Goal: Task Accomplishment & Management: Manage account settings

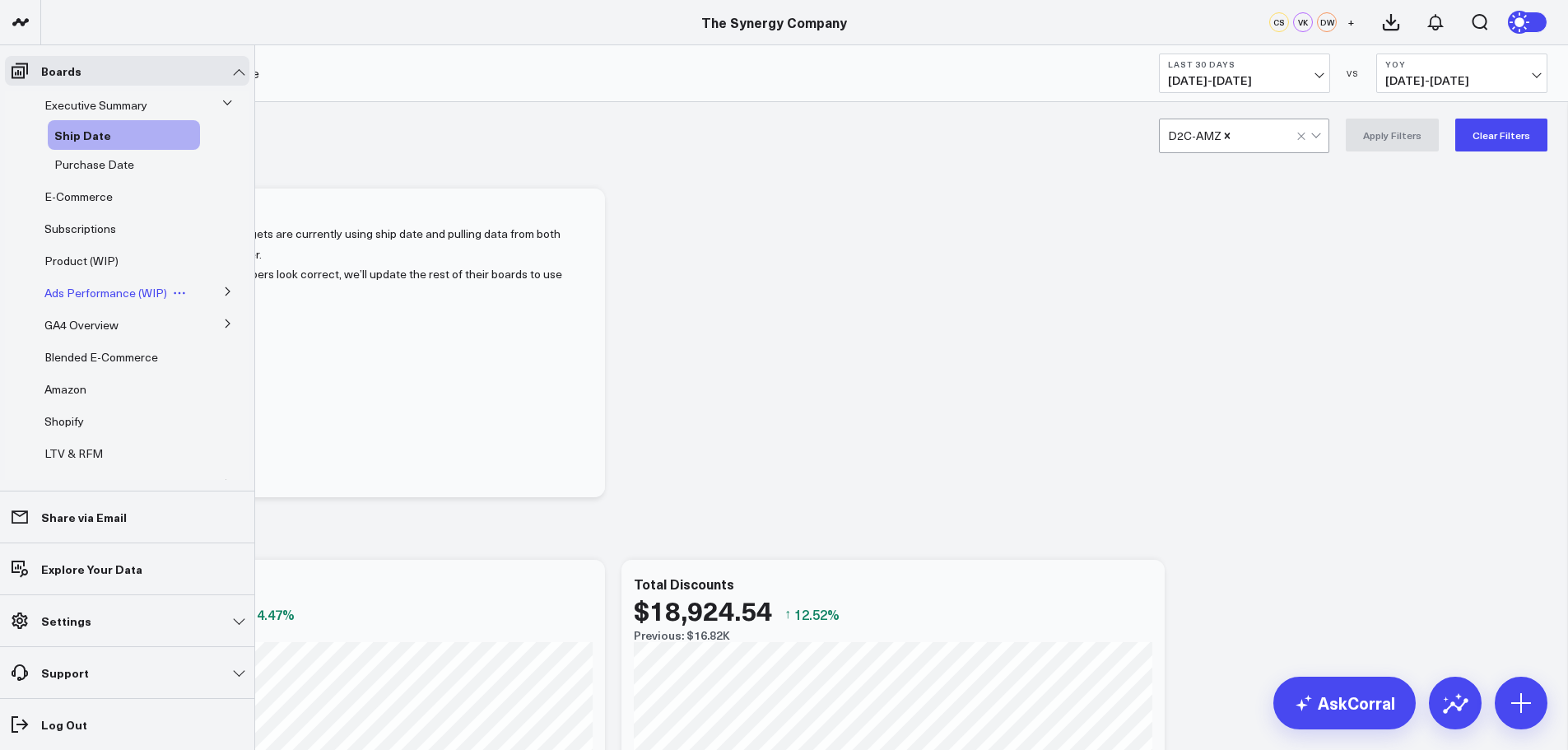
click at [95, 290] on span "Ads Performance (WIP)" at bounding box center [105, 292] width 123 height 15
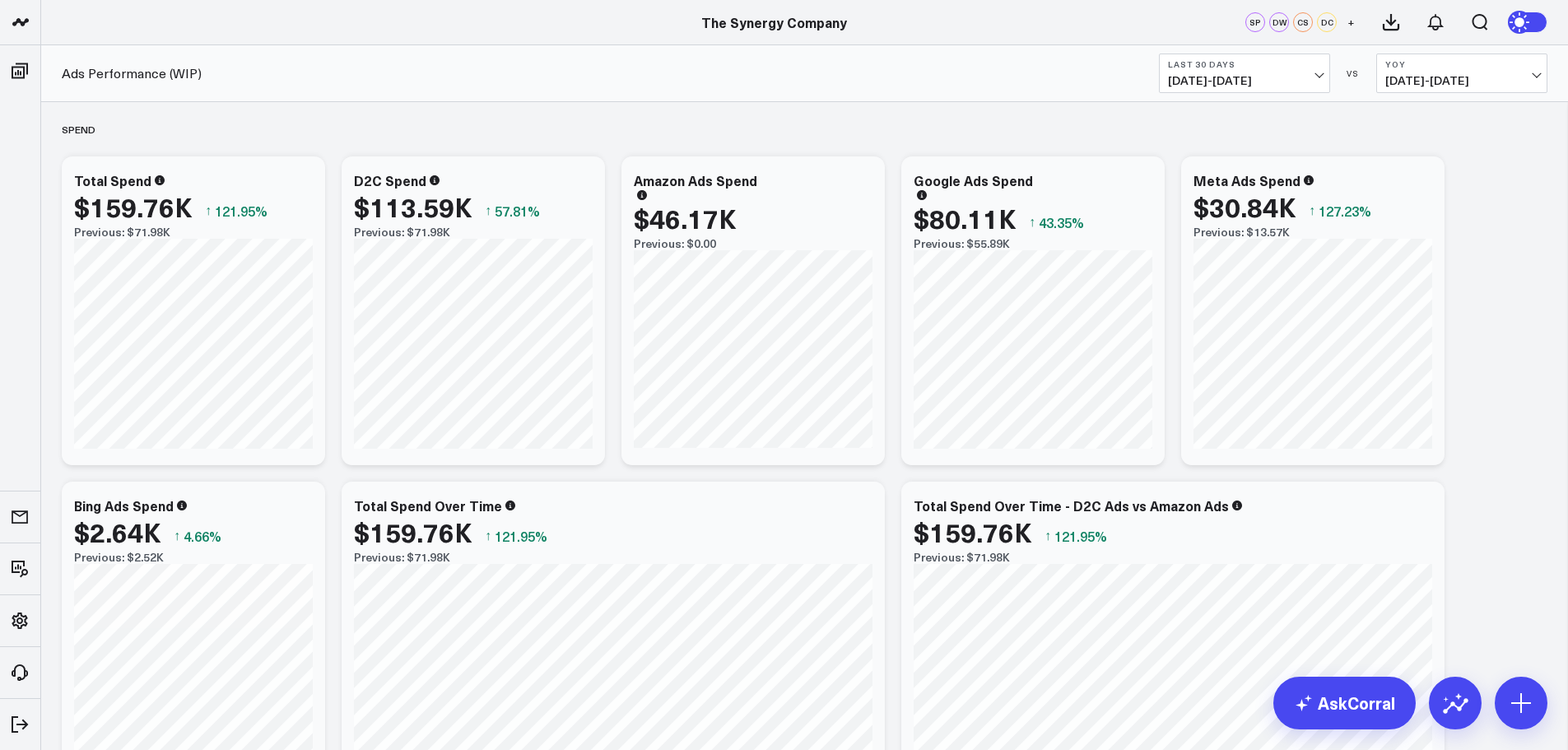
click at [1317, 78] on span "[DATE] - [DATE]" at bounding box center [1244, 80] width 153 height 13
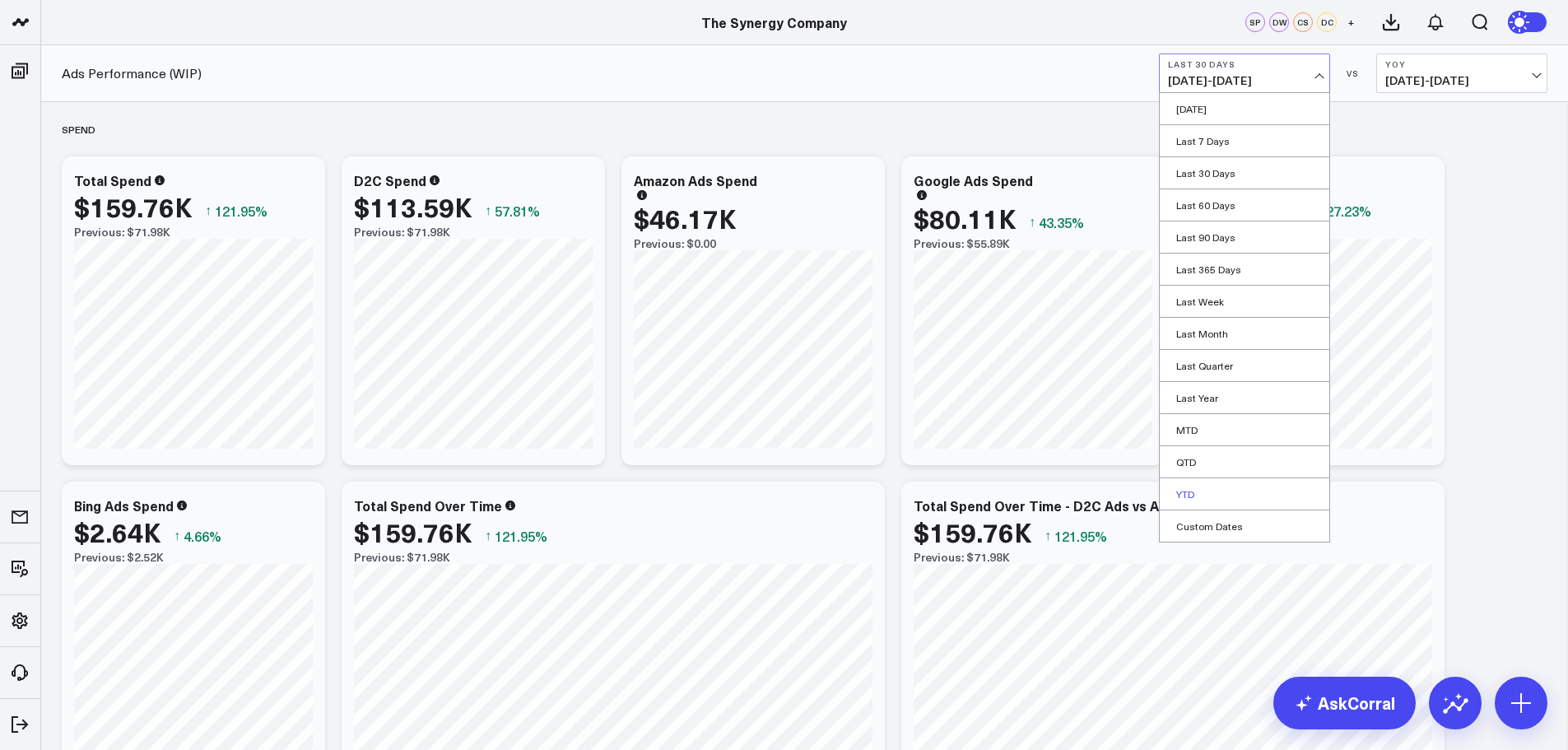
click at [1186, 490] on link "YTD" at bounding box center [1244, 494] width 169 height 31
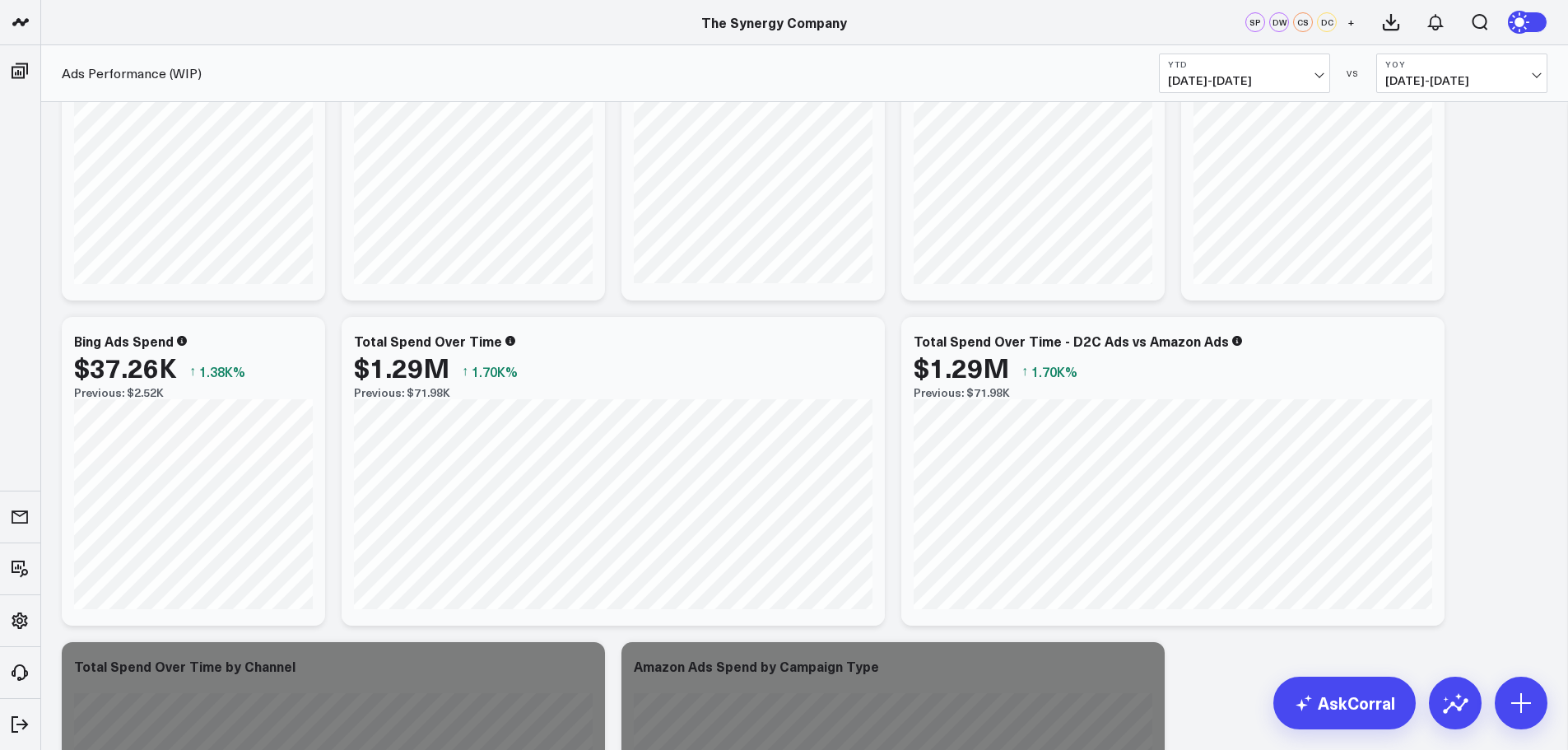
scroll to position [247, 0]
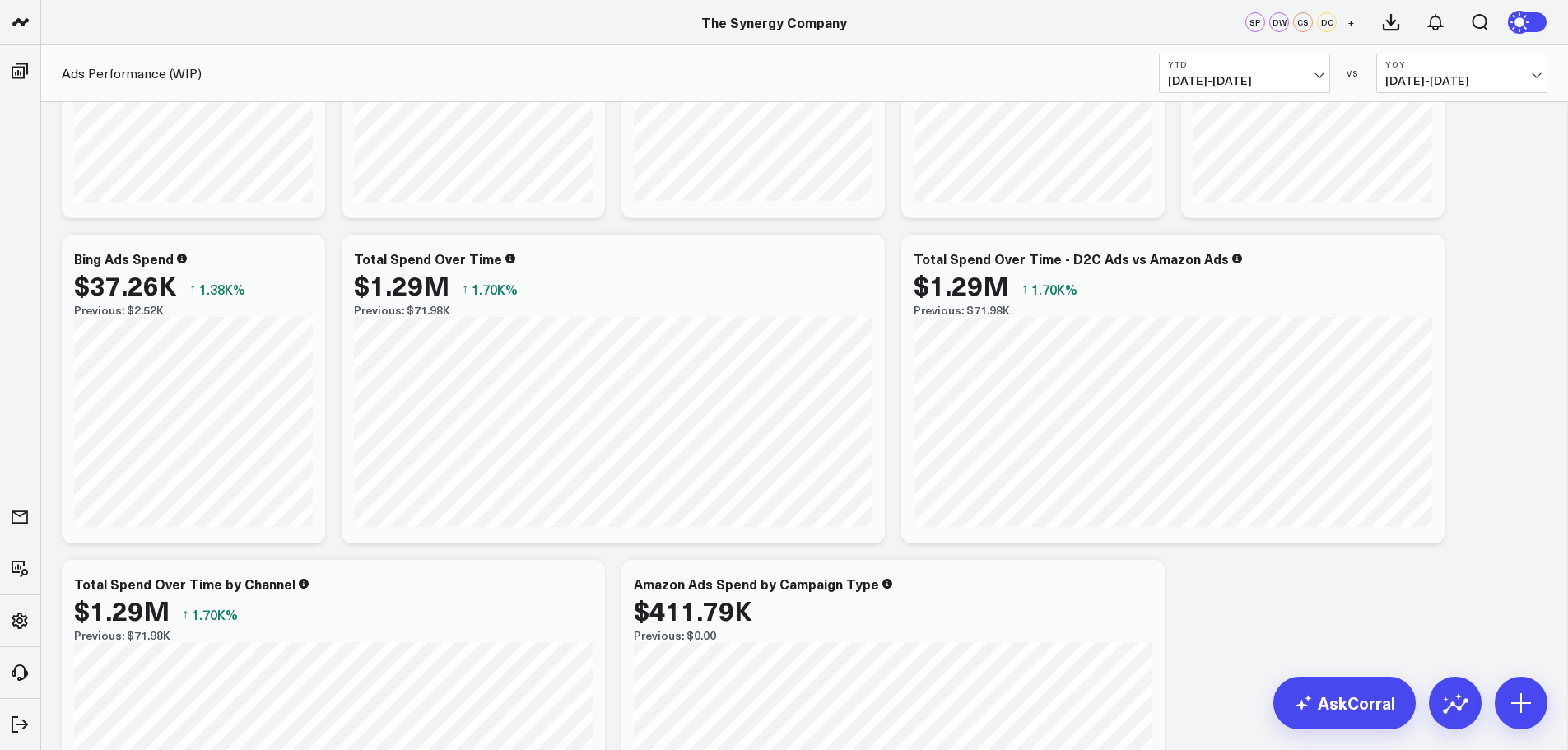
click at [1473, 82] on span "[DATE] - [DATE]" at bounding box center [1462, 80] width 153 height 13
click at [1413, 169] on link "YoY" at bounding box center [1461, 173] width 169 height 31
click at [1456, 84] on span "[DATE] - [DATE]" at bounding box center [1462, 80] width 153 height 13
click at [1446, 116] on link "Previous Period" at bounding box center [1461, 108] width 169 height 31
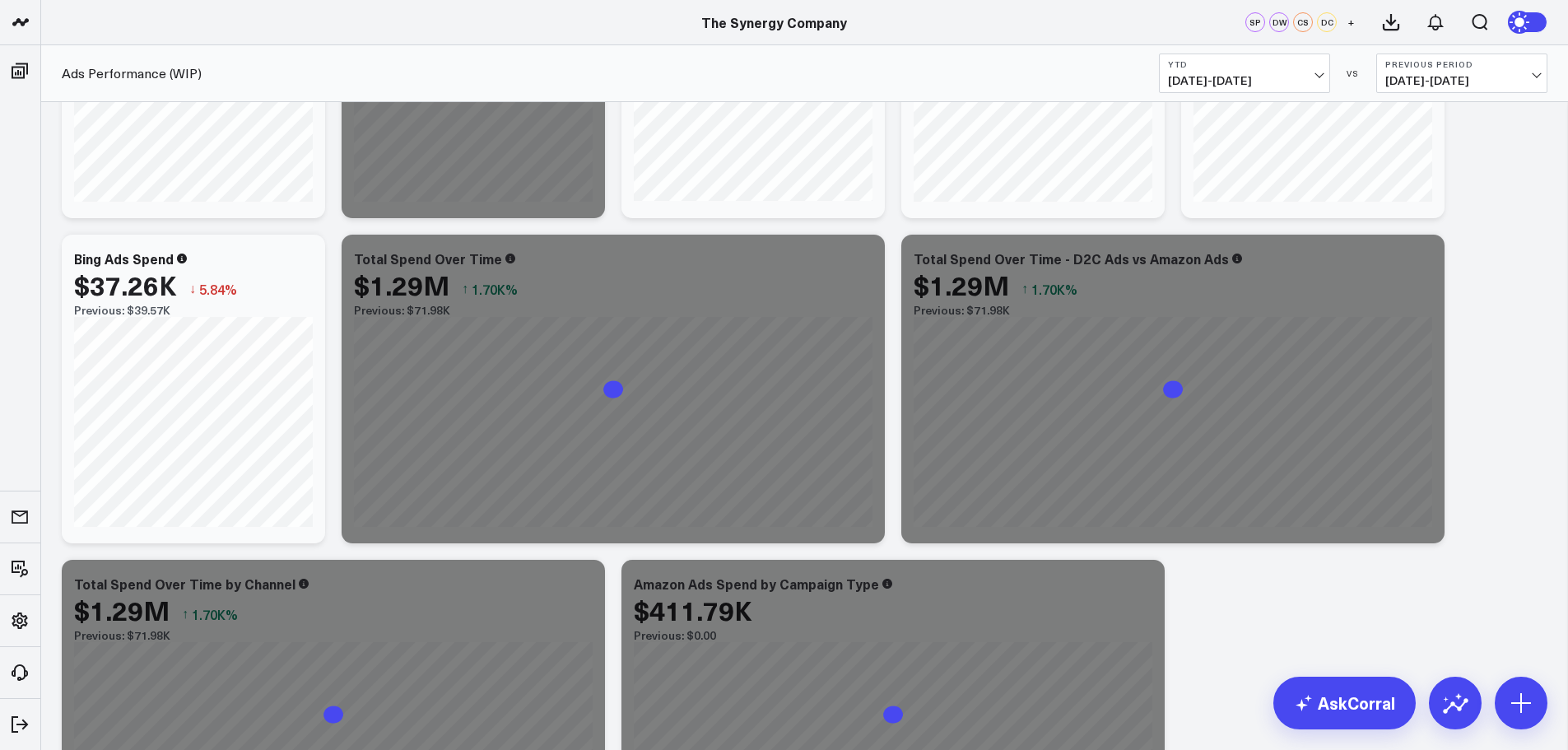
click at [1502, 72] on button "Previous Period [DATE] - [DATE]" at bounding box center [1462, 73] width 171 height 39
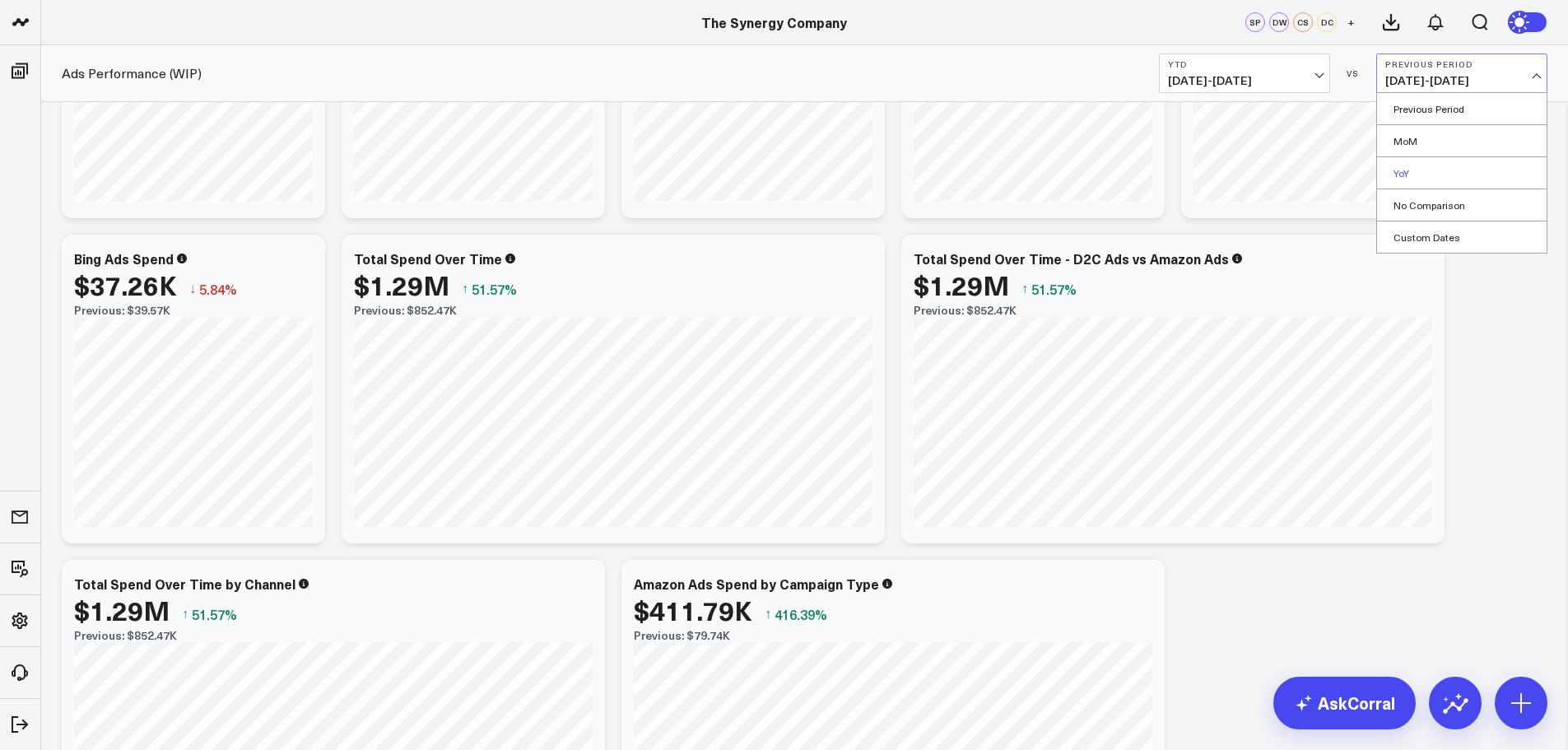
click at [1401, 175] on link "YoY" at bounding box center [1461, 173] width 169 height 31
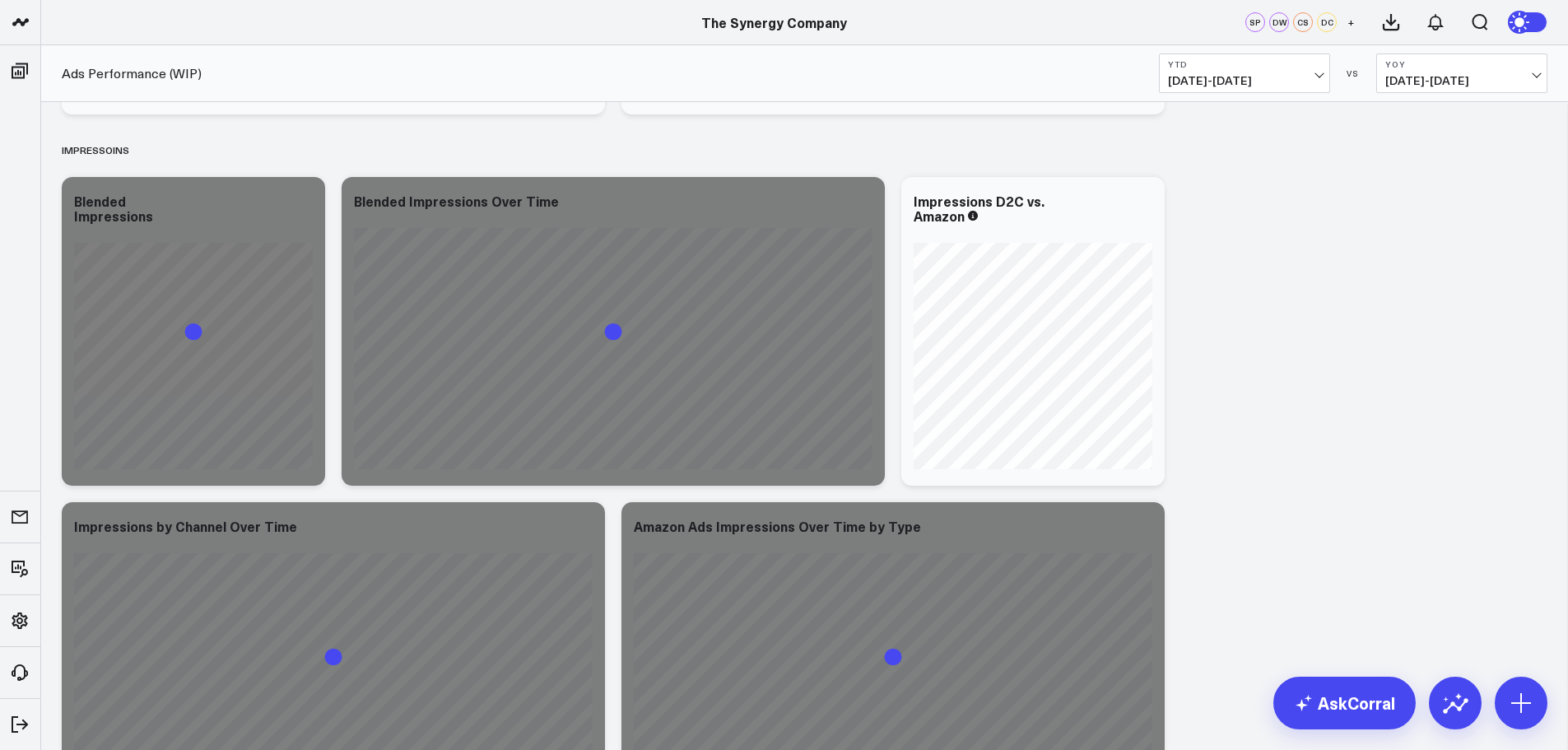
scroll to position [3868, 0]
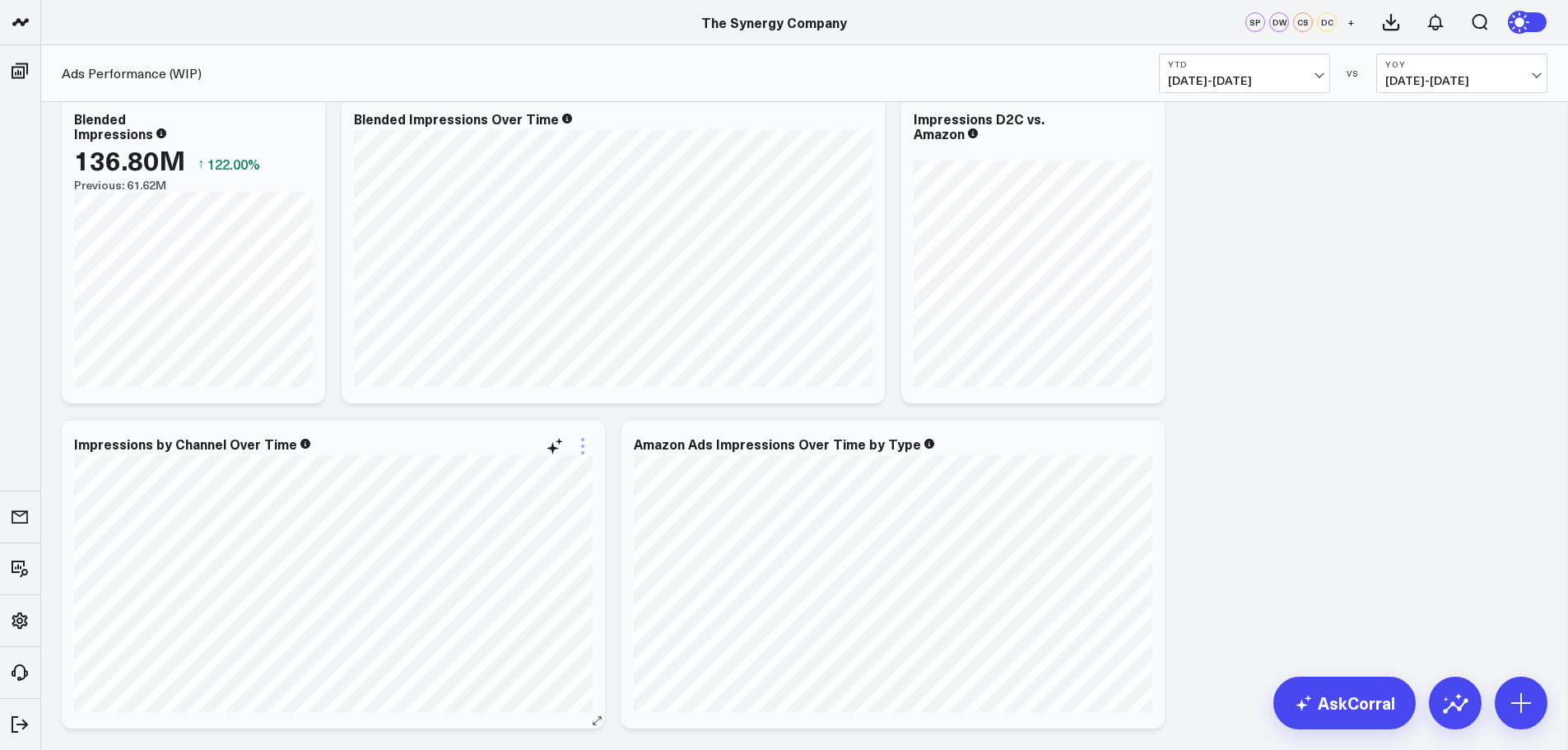
click at [579, 453] on icon at bounding box center [583, 446] width 20 height 20
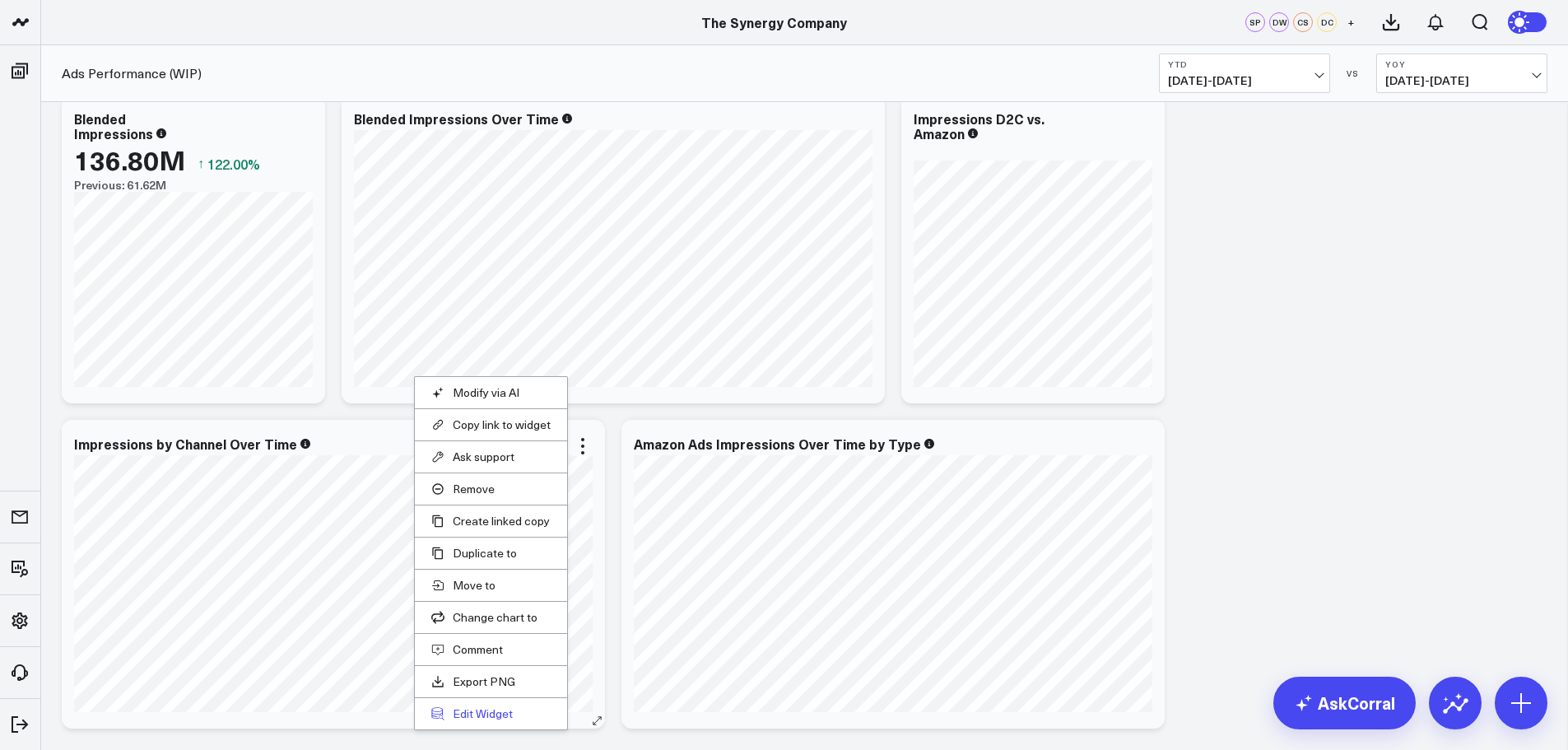
click at [480, 712] on button "Edit Widget" at bounding box center [490, 714] width 119 height 15
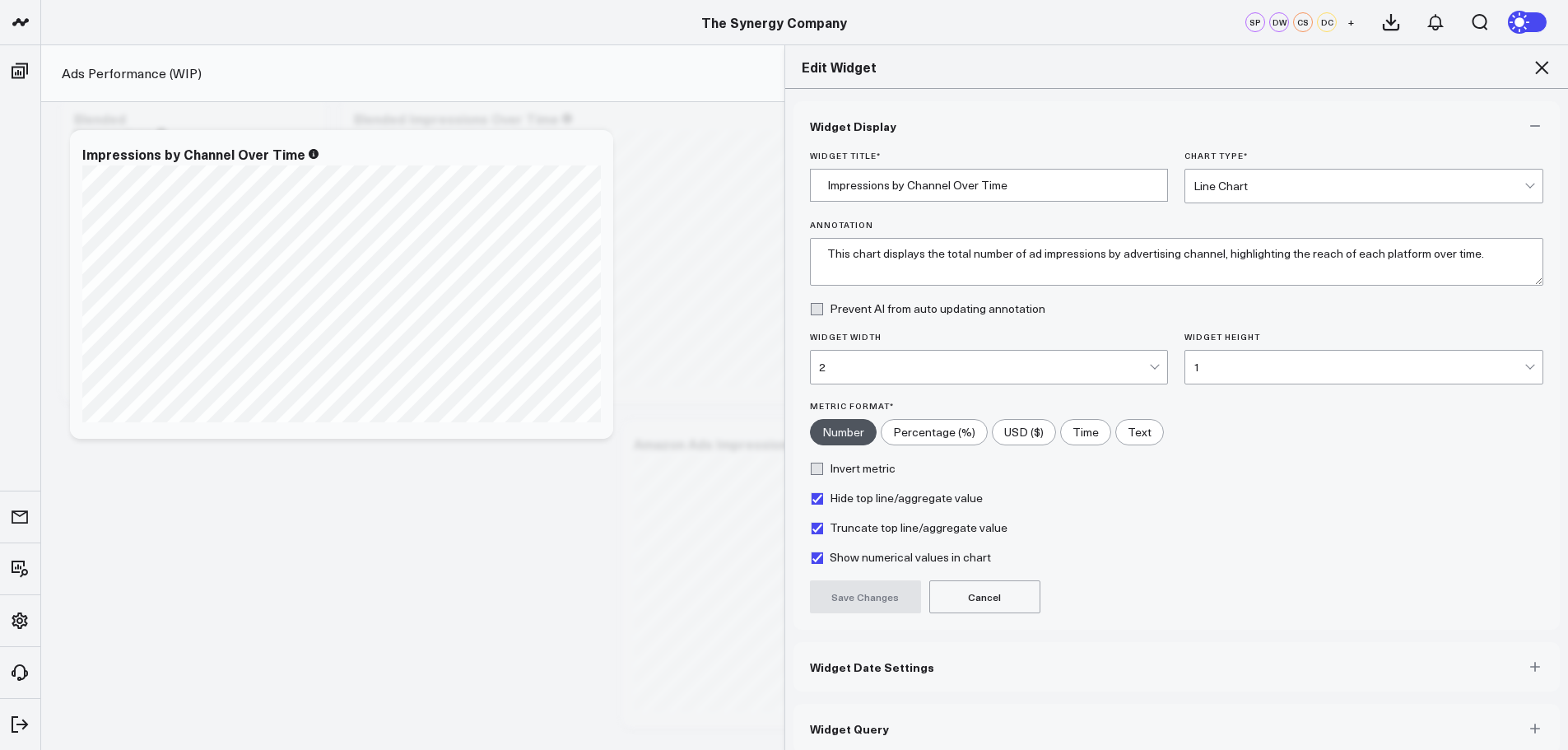
click at [824, 670] on span "Widget Date Settings" at bounding box center [872, 666] width 125 height 13
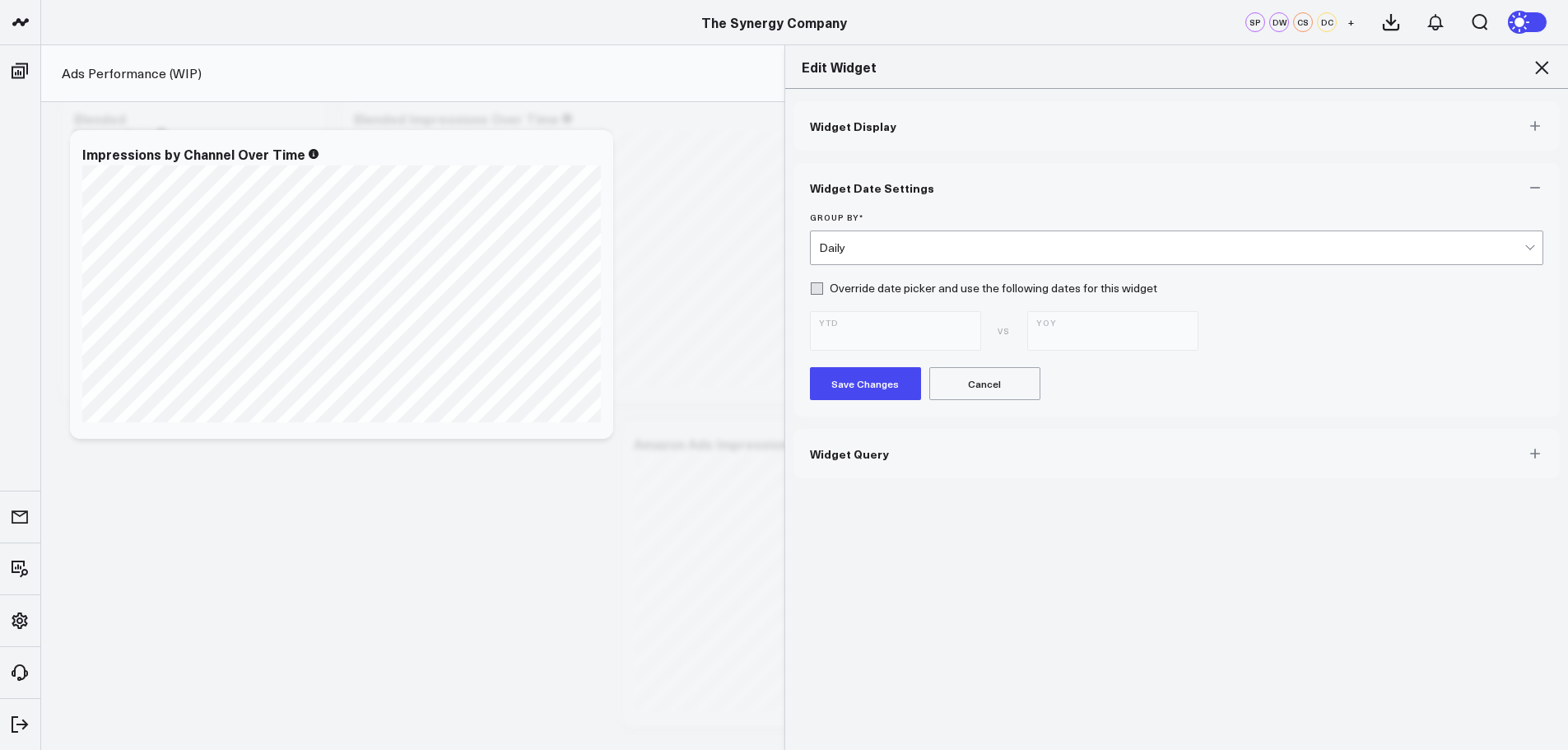
click at [902, 255] on div "Daily" at bounding box center [1172, 247] width 706 height 33
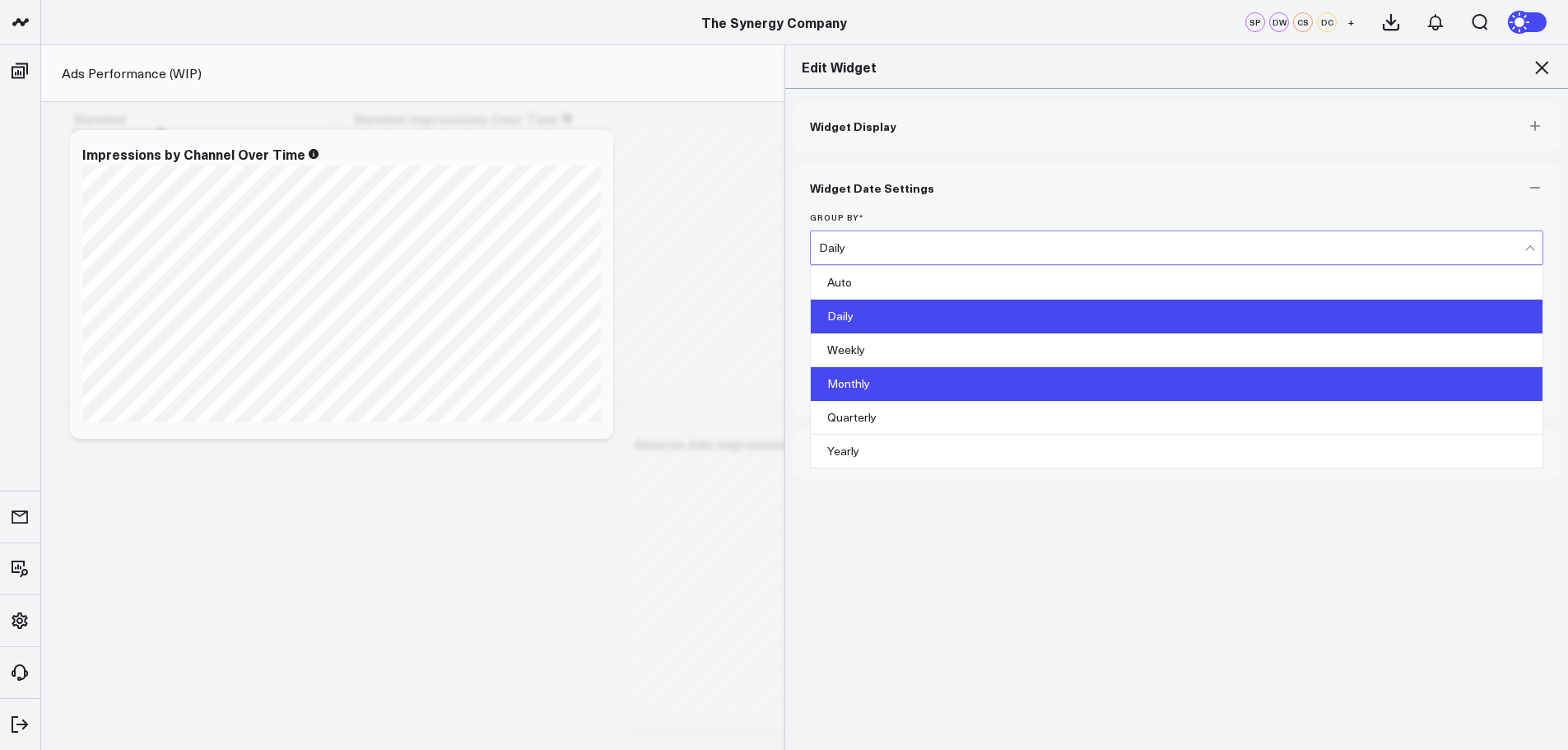
click at [853, 388] on div "Monthly" at bounding box center [1177, 384] width 733 height 34
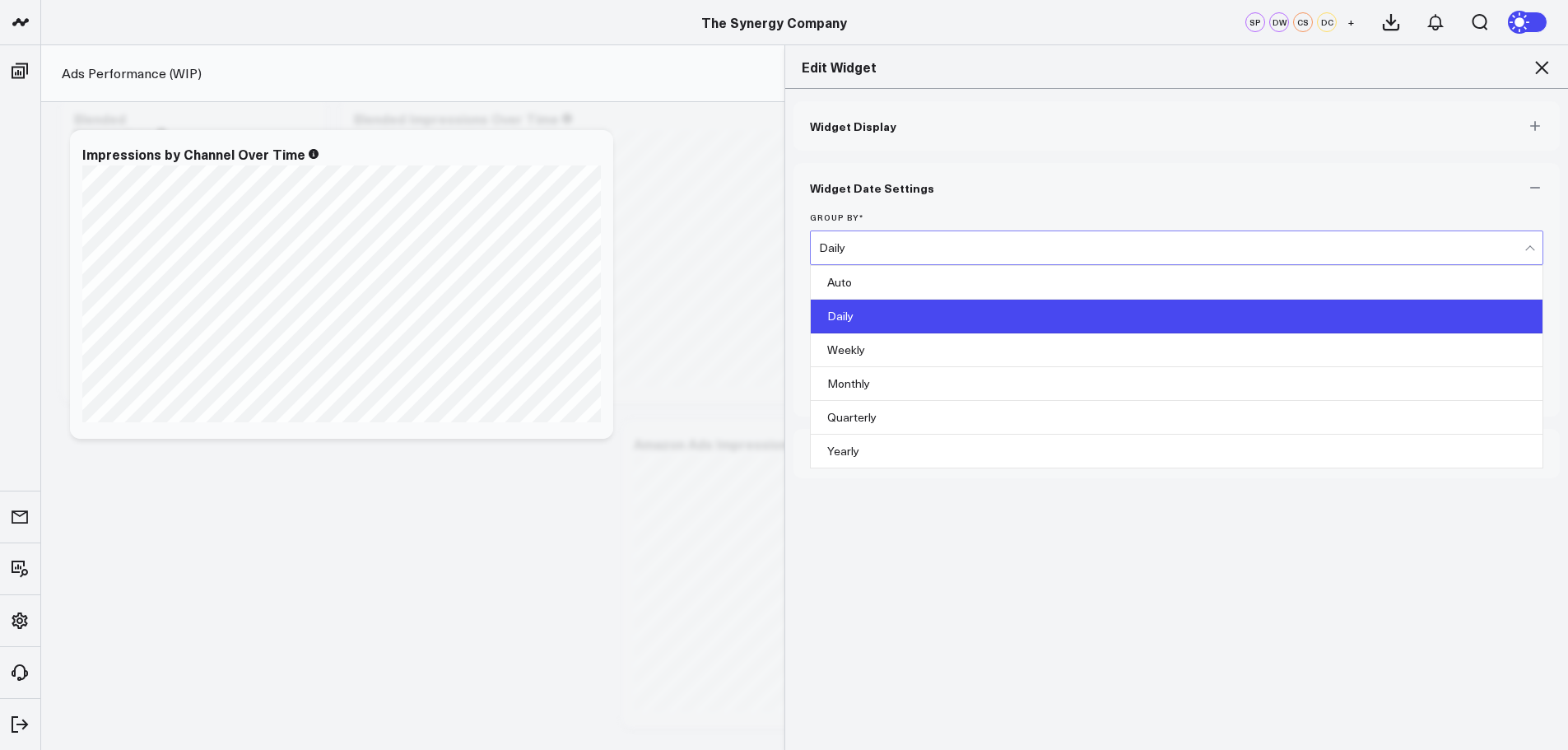
click at [853, 386] on button "Save Changes" at bounding box center [865, 384] width 111 height 33
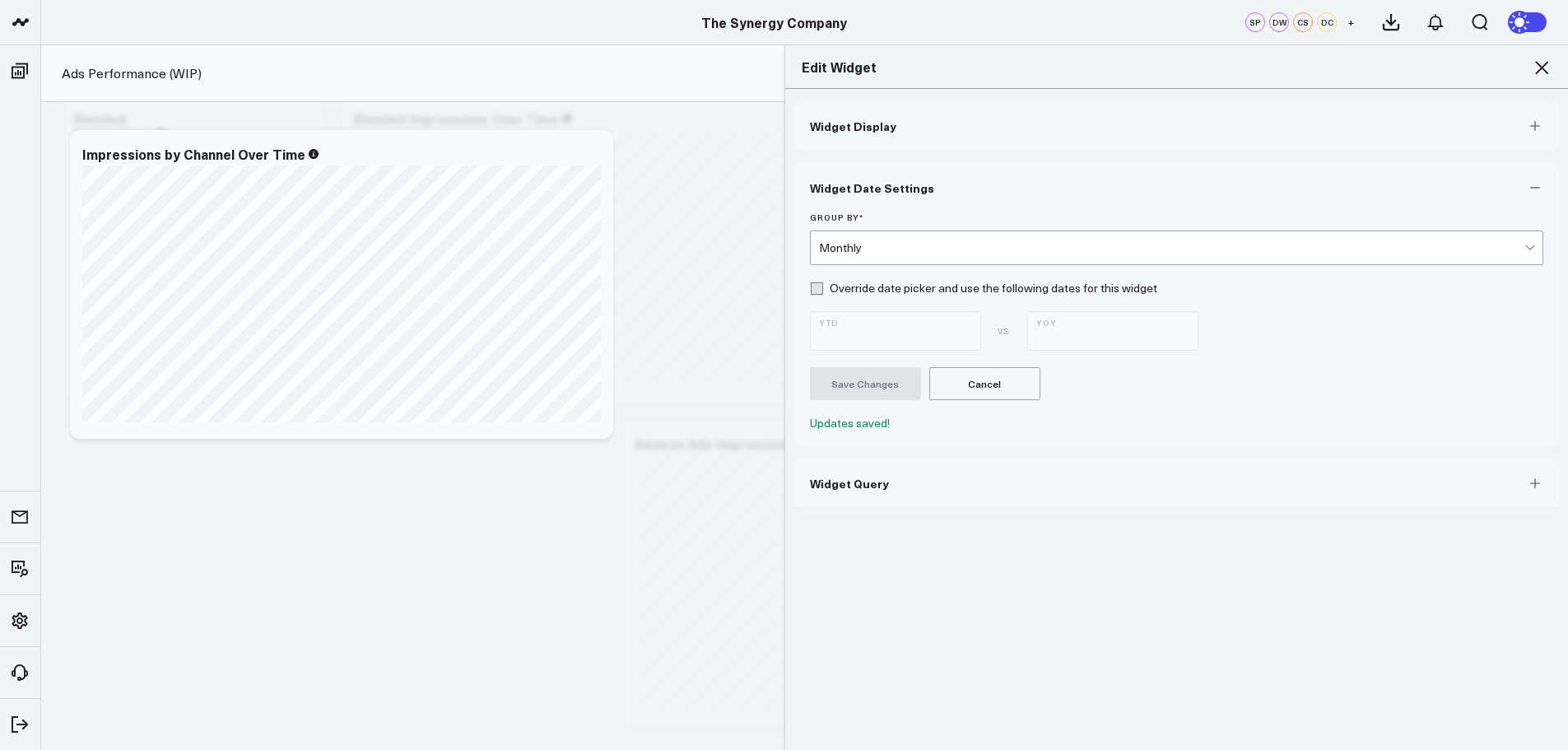
click at [1543, 67] on icon at bounding box center [1542, 67] width 20 height 20
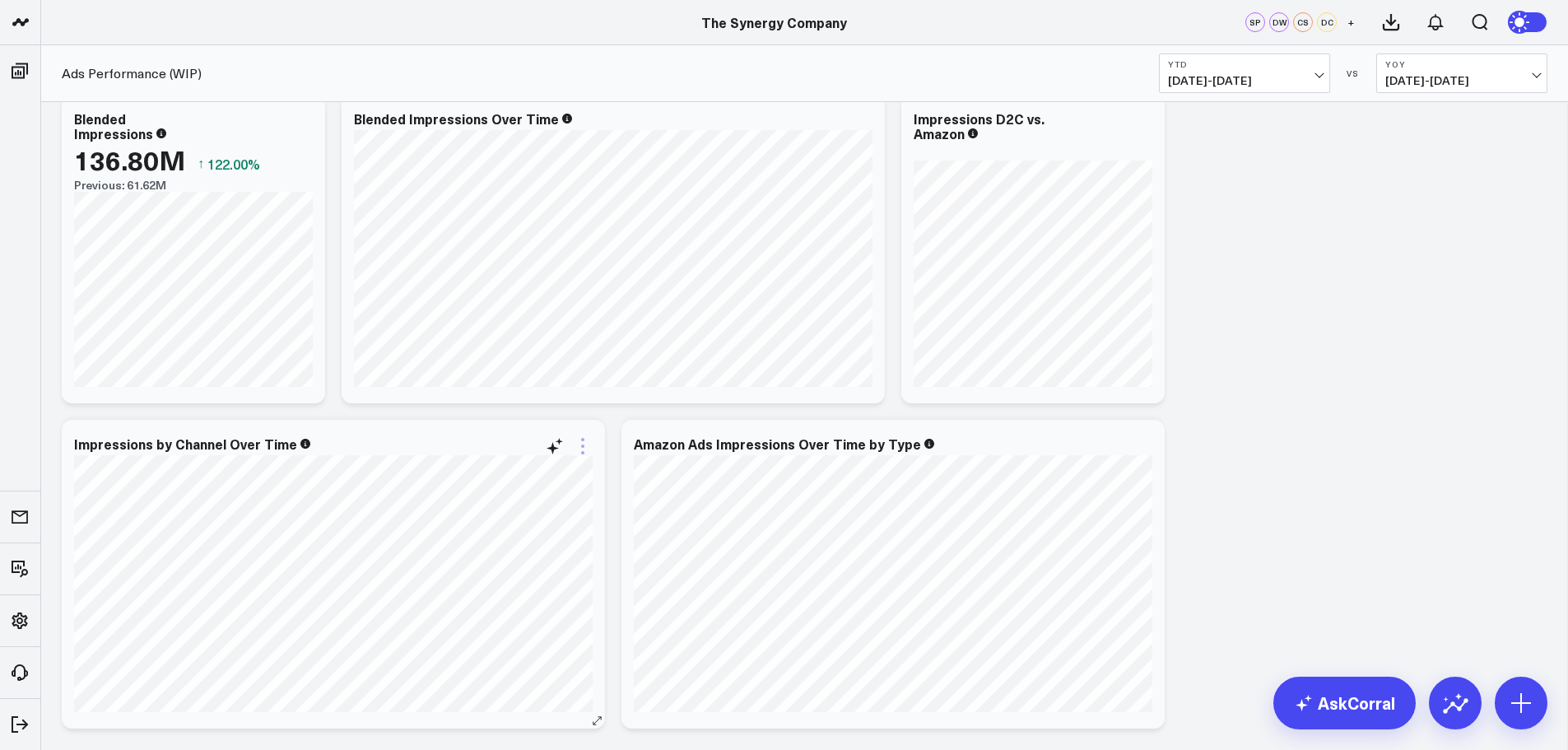
click at [582, 444] on icon at bounding box center [583, 446] width 20 height 20
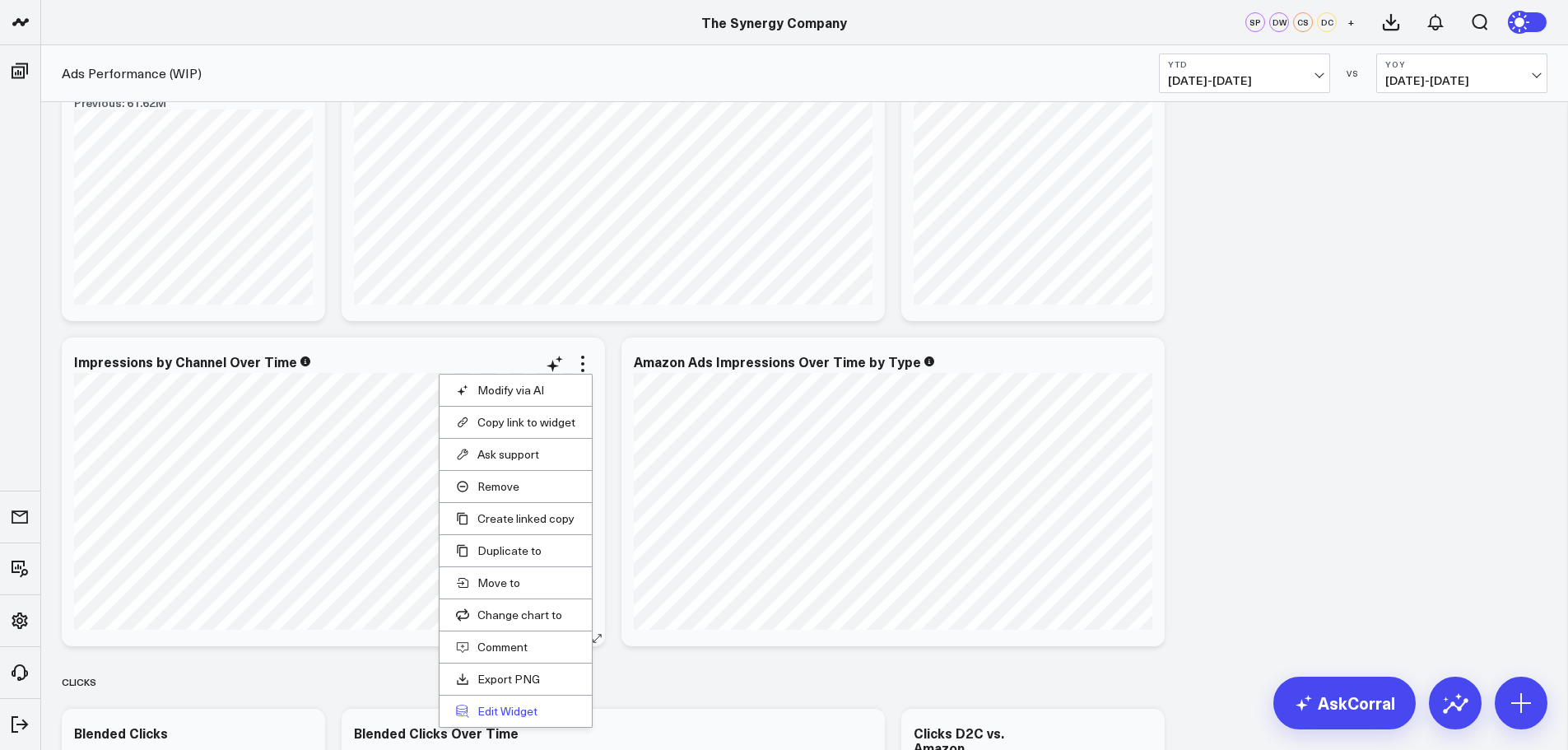
click at [513, 709] on button "Edit Widget" at bounding box center [515, 711] width 119 height 15
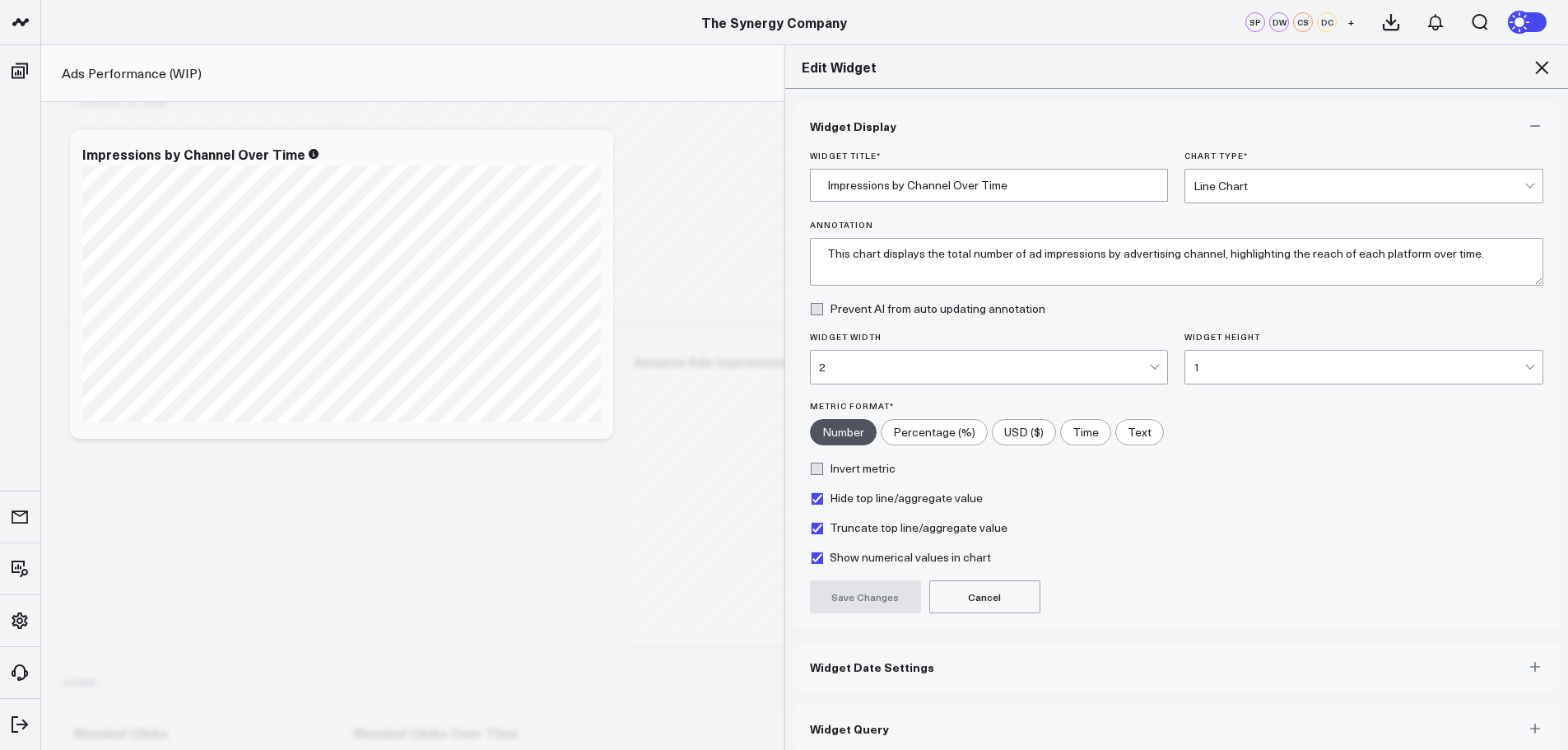
click at [878, 675] on button "Widget Date Settings" at bounding box center [1177, 666] width 767 height 49
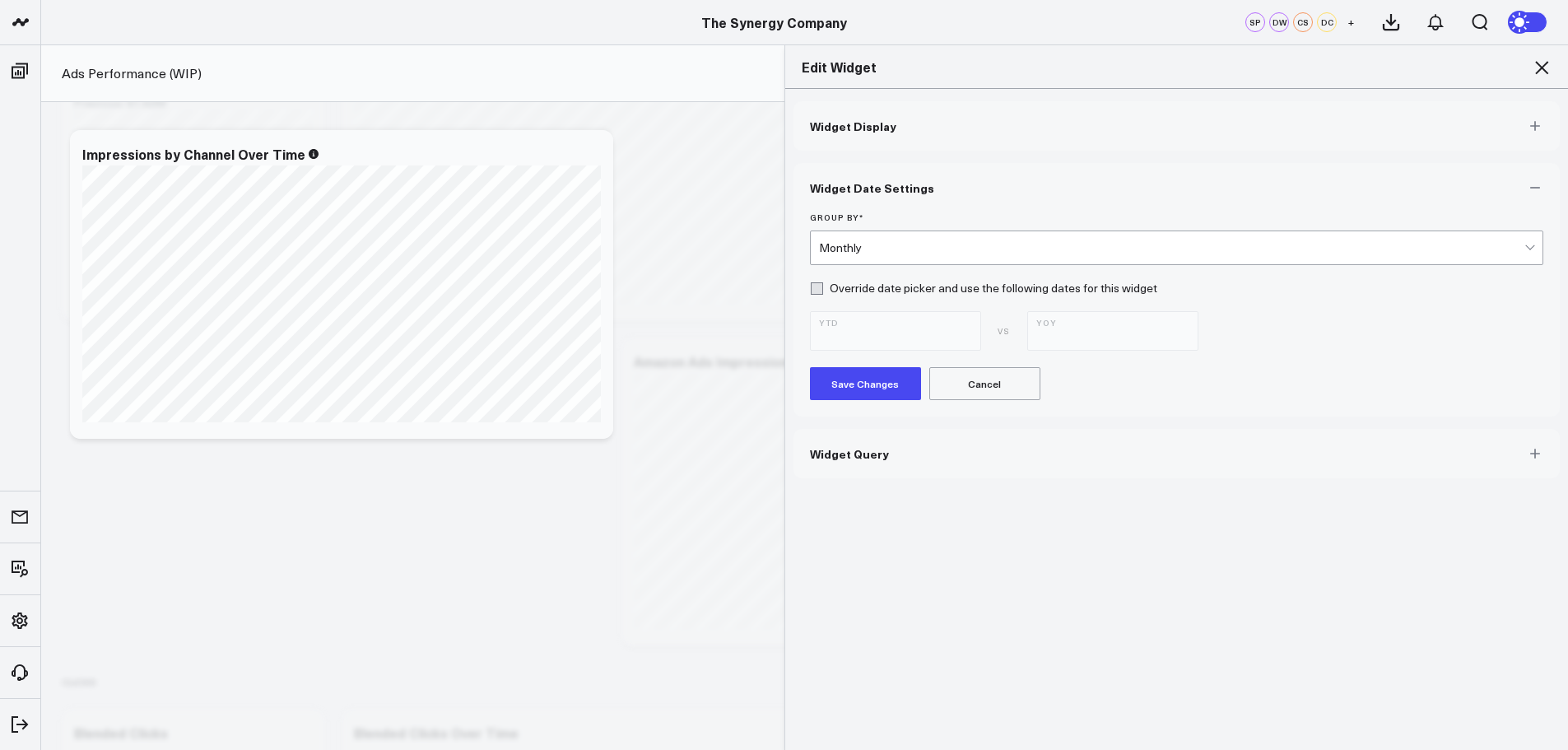
click at [904, 249] on div "Monthly" at bounding box center [1172, 247] width 706 height 13
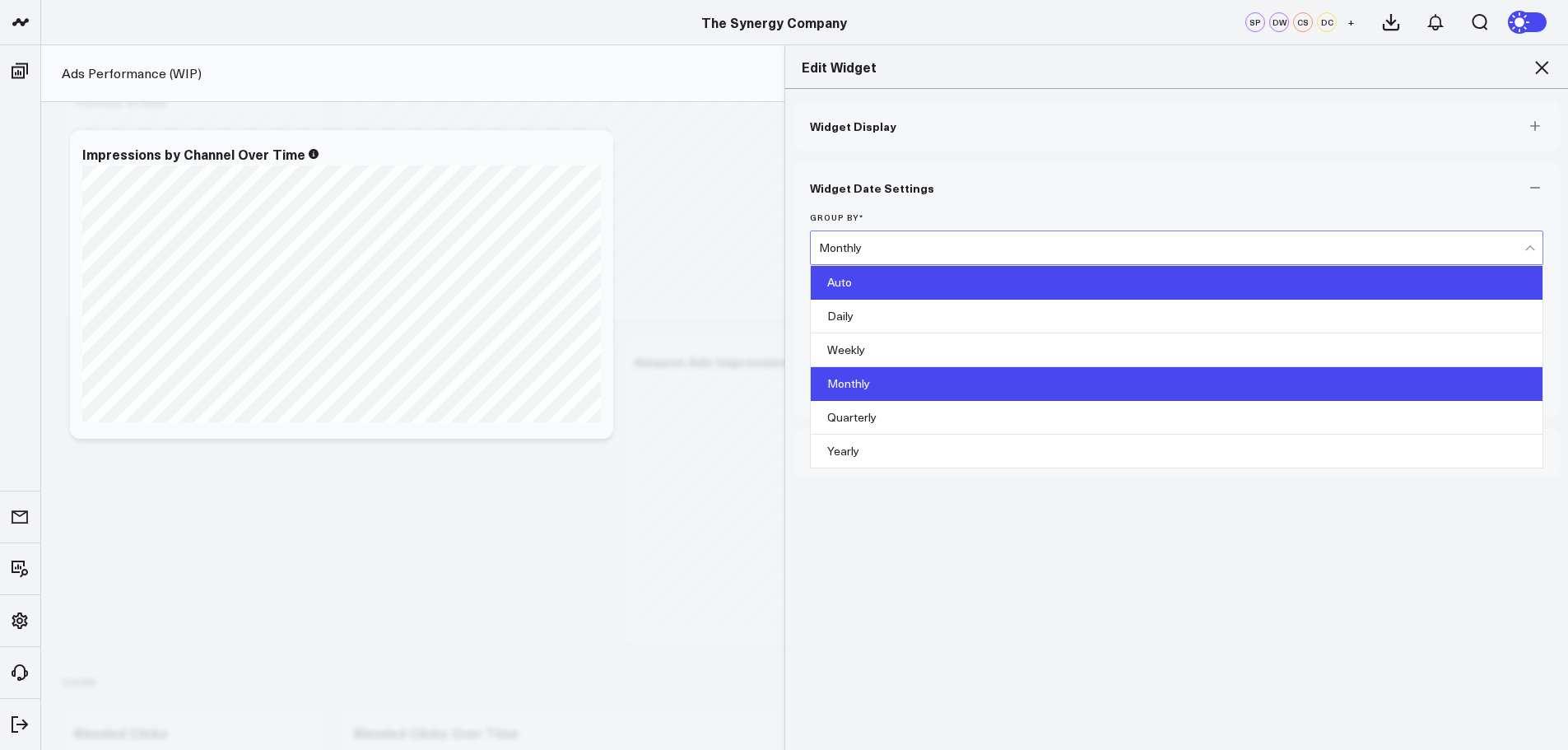
click at [880, 282] on div "Auto" at bounding box center [1177, 282] width 733 height 34
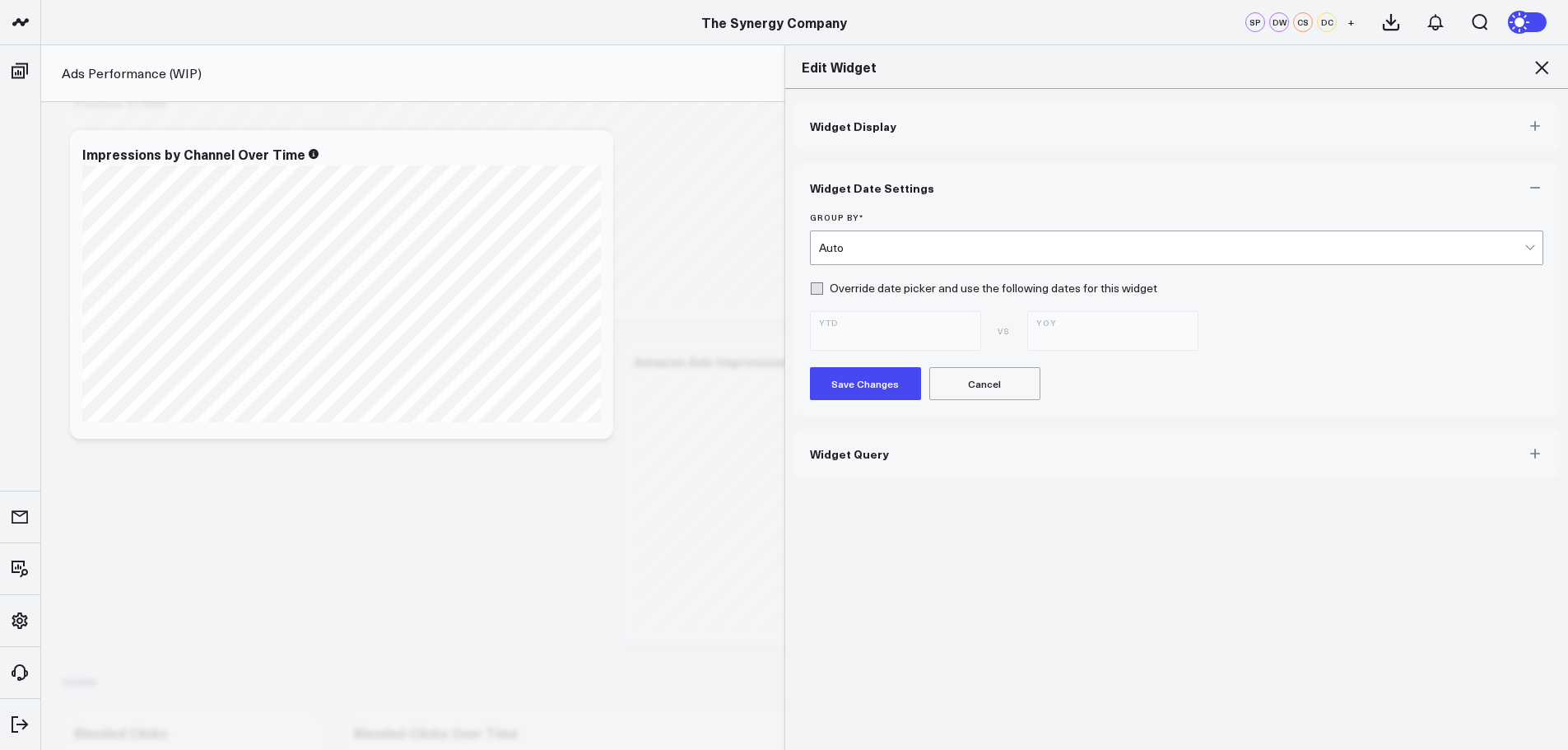
click at [847, 394] on button "Save Changes" at bounding box center [865, 384] width 111 height 33
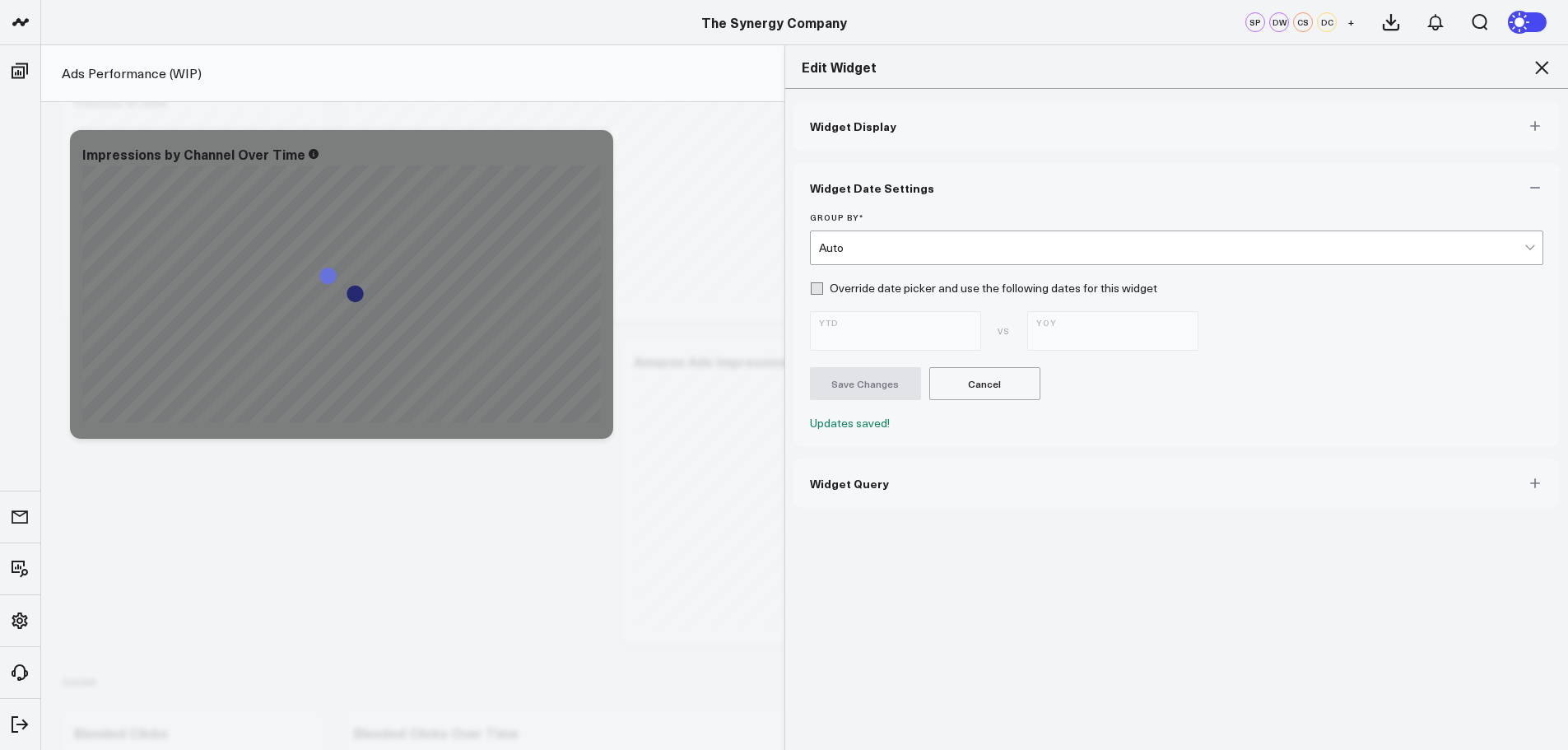
click at [1540, 67] on icon at bounding box center [1542, 67] width 20 height 20
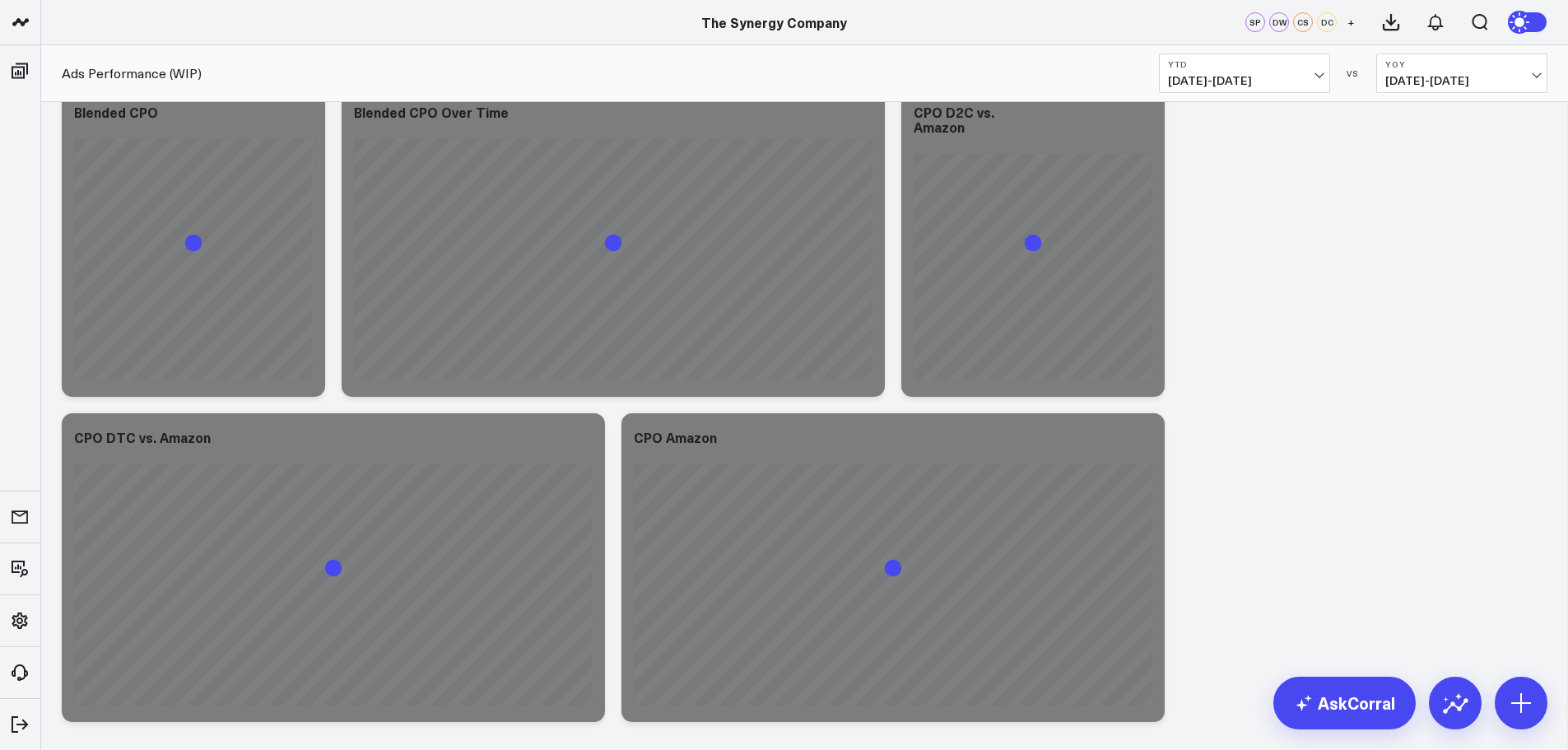
scroll to position [5185, 0]
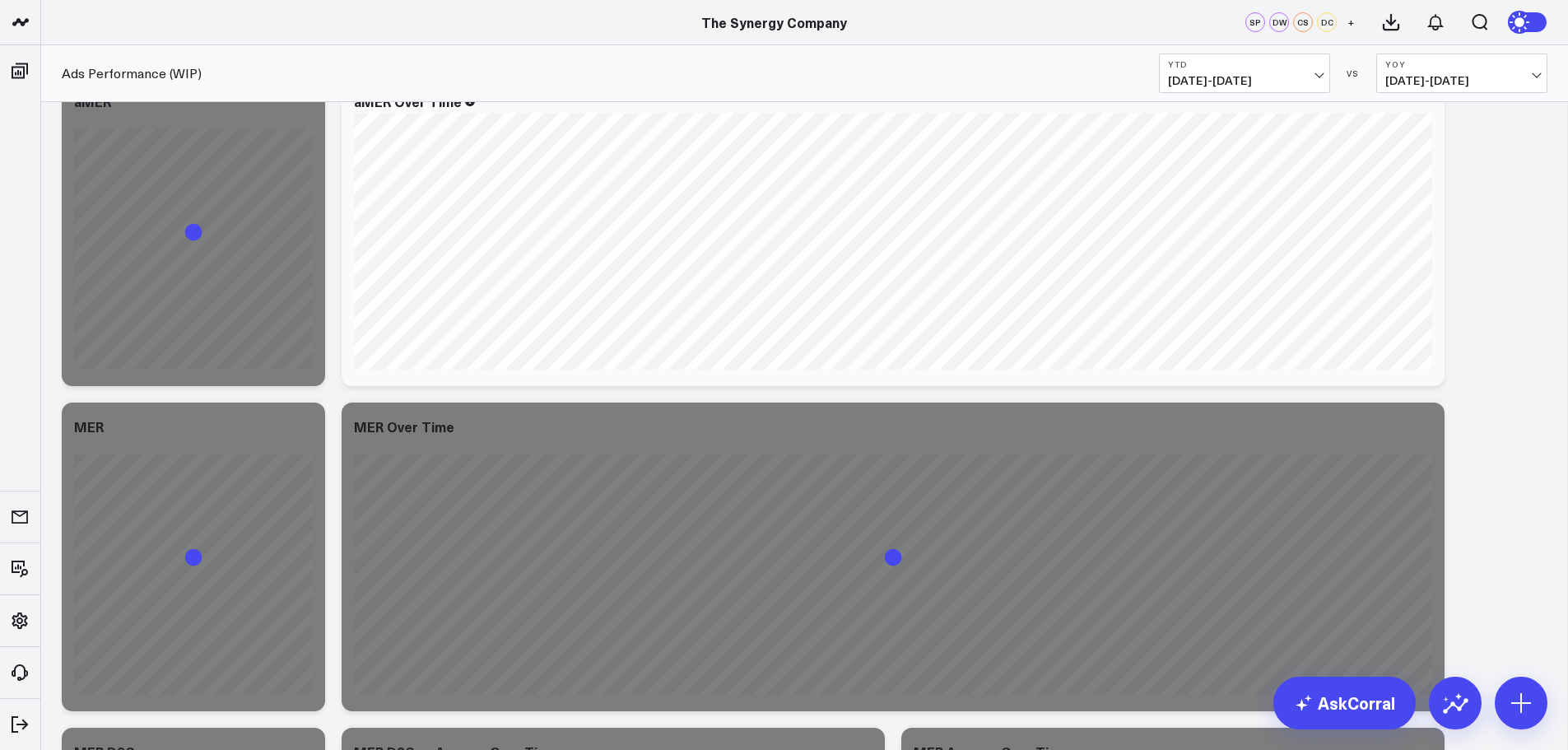
scroll to position [6831, 0]
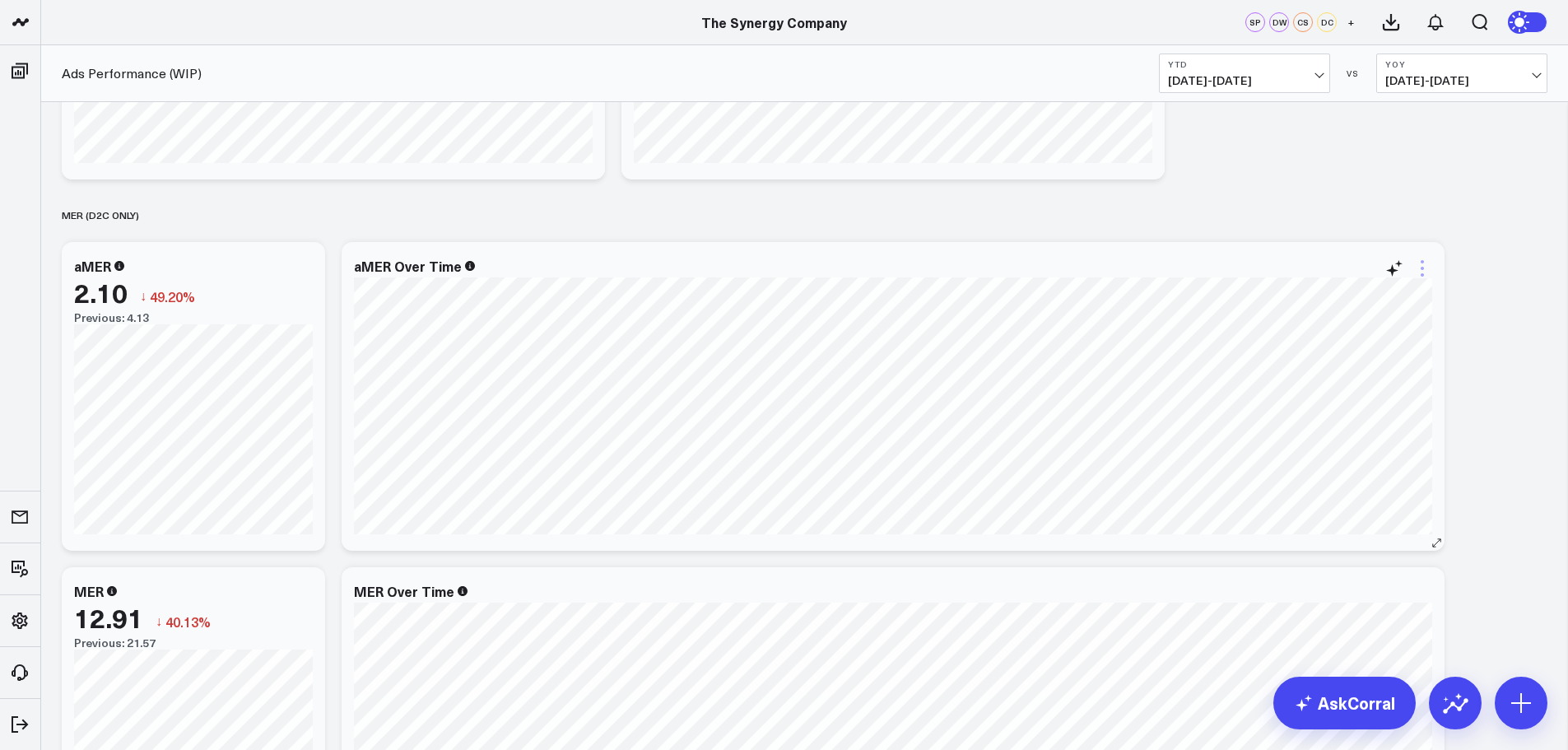
click at [1422, 263] on icon at bounding box center [1422, 262] width 4 height 4
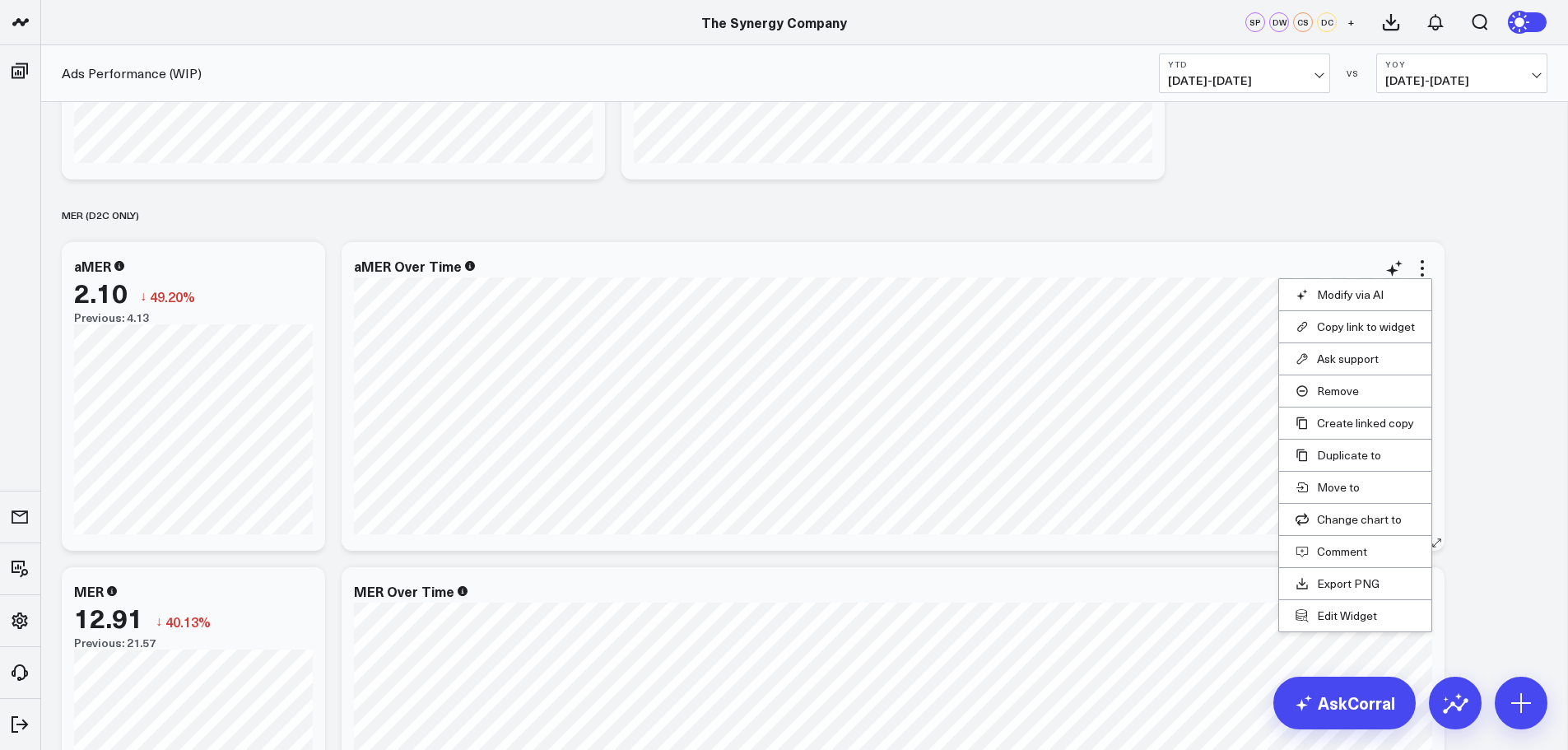
click at [1333, 606] on li "Edit Widget" at bounding box center [1354, 615] width 152 height 32
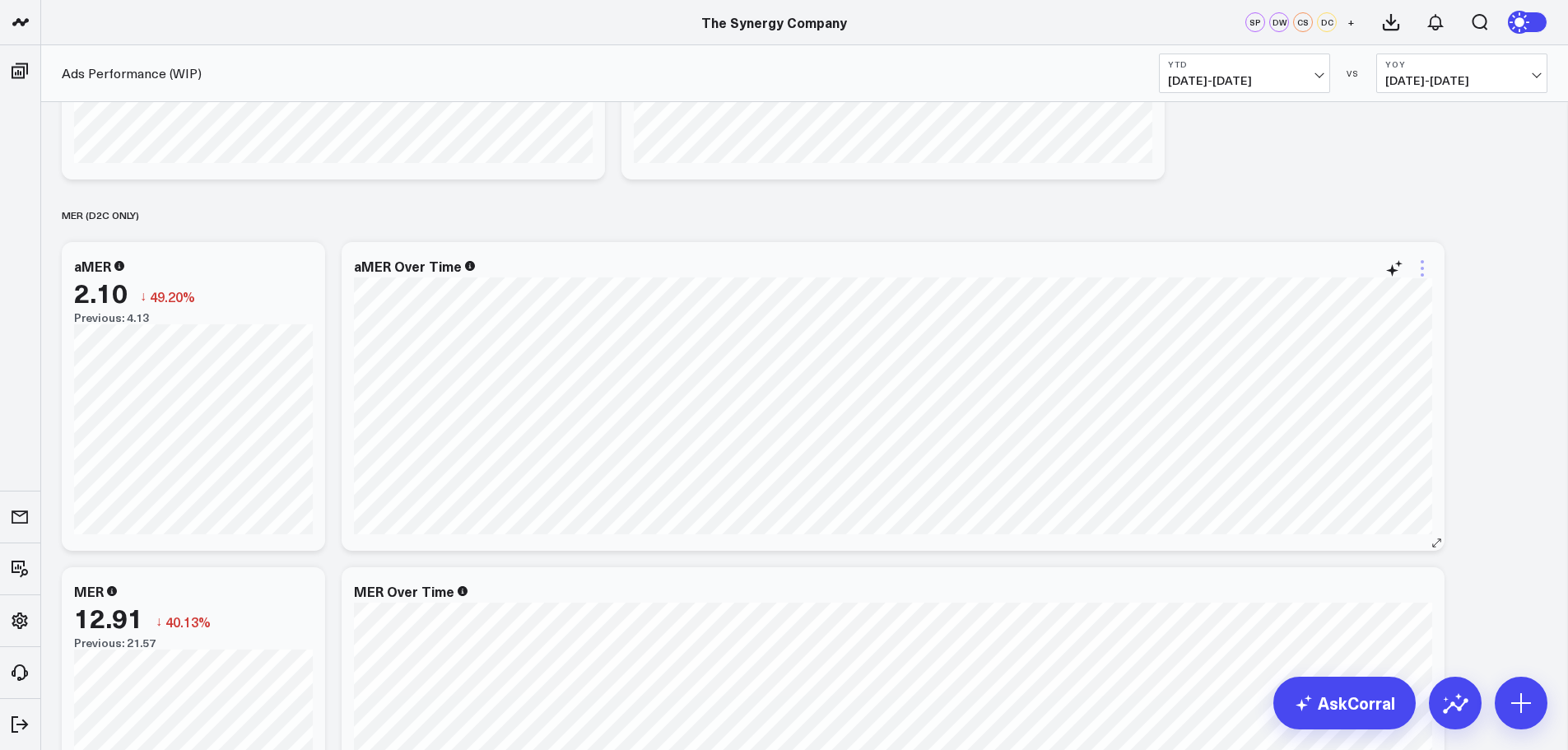
click at [1423, 271] on icon at bounding box center [1422, 268] width 20 height 20
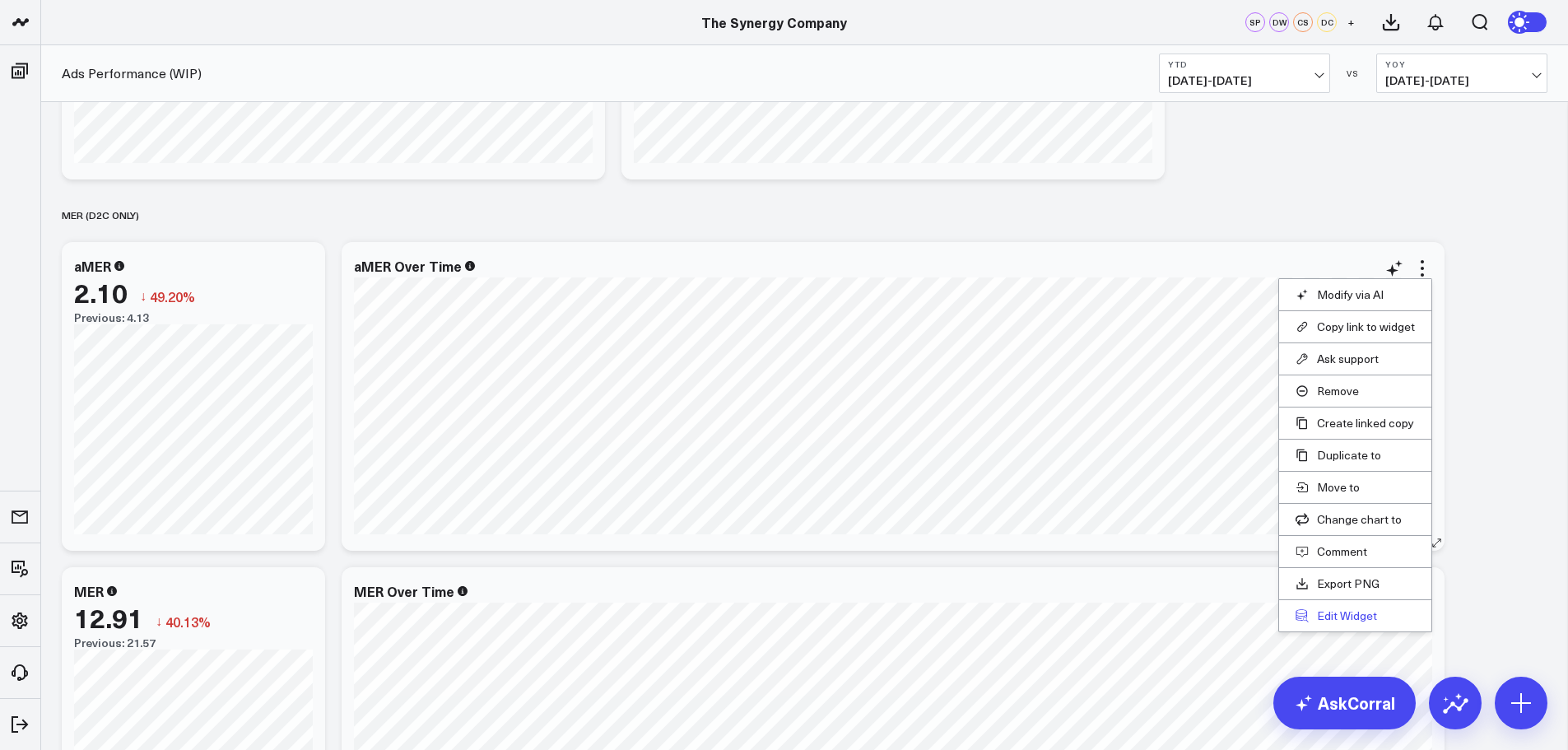
click at [1328, 617] on button "Edit Widget" at bounding box center [1354, 615] width 119 height 15
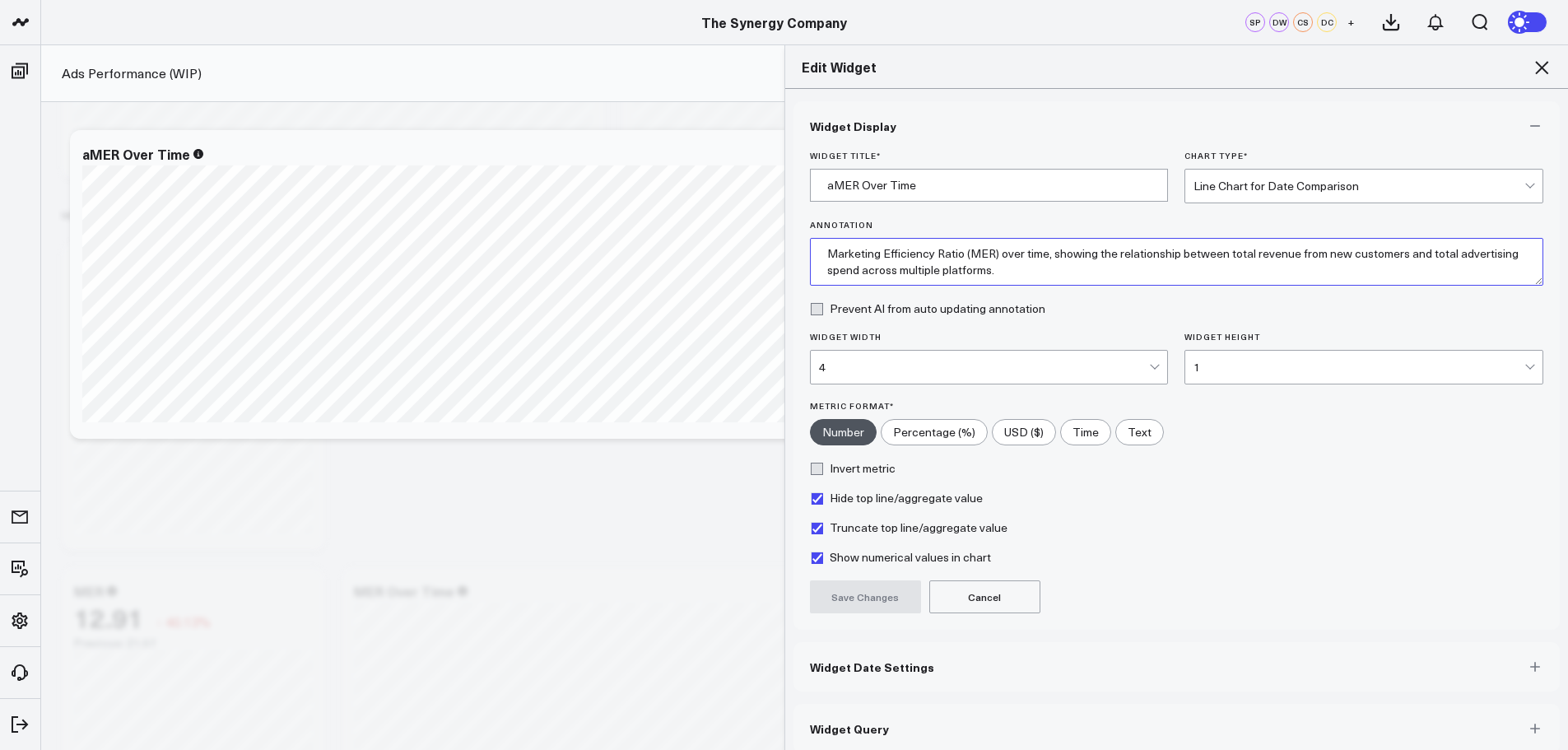
click at [820, 254] on textarea "Marketing Efficiency Ratio (MER) over time, showing the relationship between to…" at bounding box center [1176, 262] width 734 height 48
click at [1024, 254] on textarea "Acquisition Marketing Efficiency Ratio (MER) over time, showing the relationshi…" at bounding box center [1176, 262] width 734 height 48
type textarea "Acquisition Marketing Efficiency Ratio (aMER) over time, showing the relationsh…"
click at [854, 591] on button "Save Changes" at bounding box center [865, 596] width 111 height 33
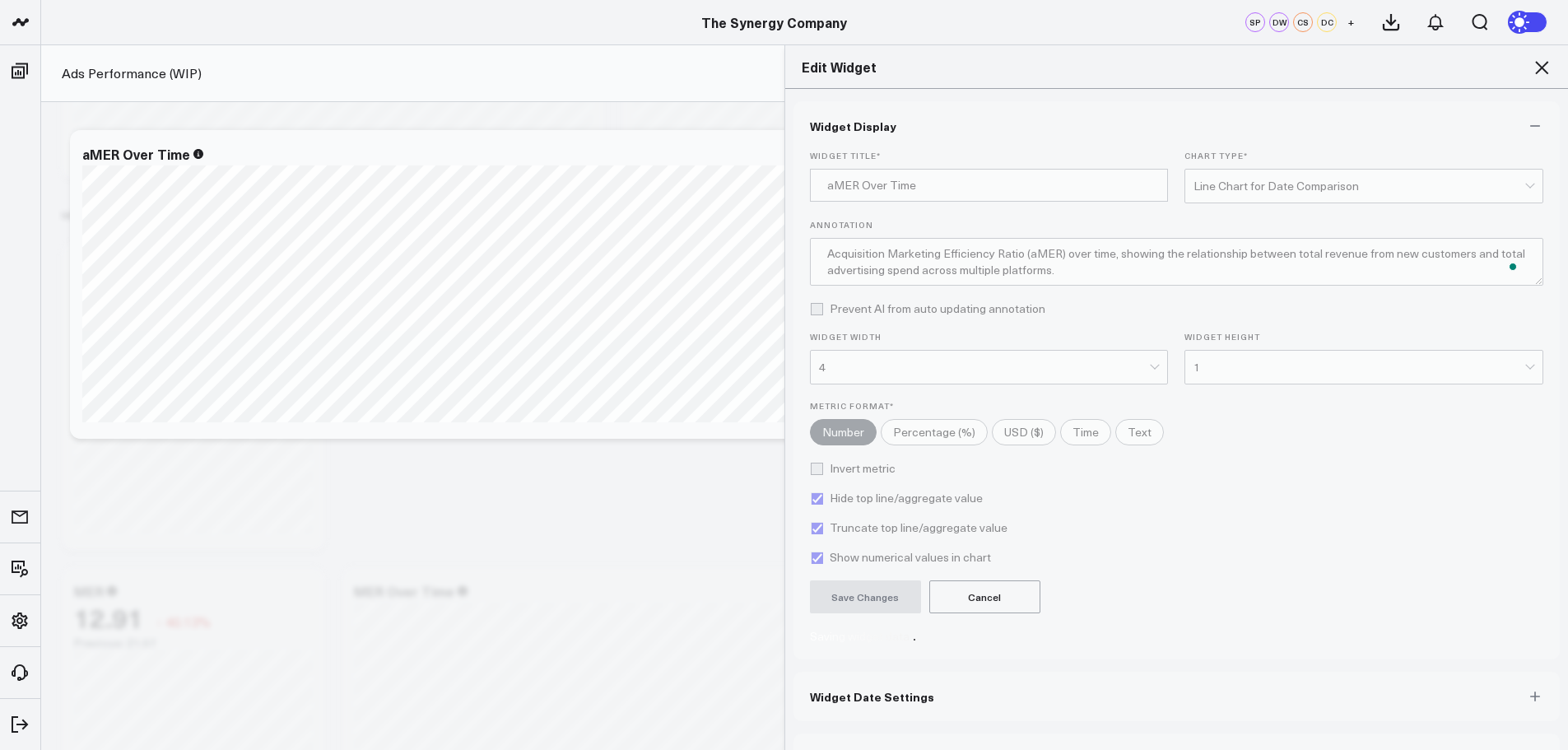
click at [1542, 61] on icon at bounding box center [1542, 67] width 20 height 20
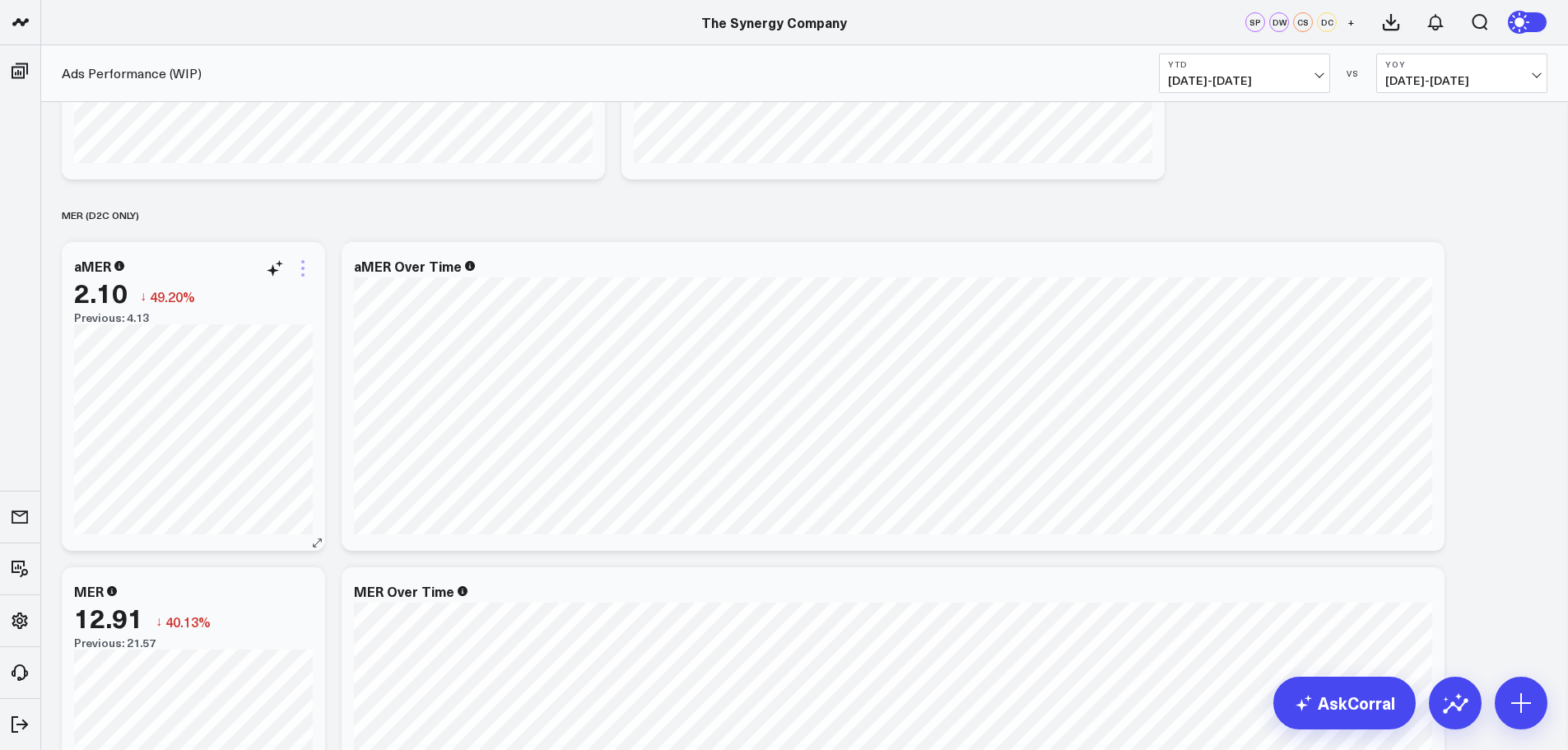
click at [301, 264] on icon at bounding box center [303, 268] width 20 height 20
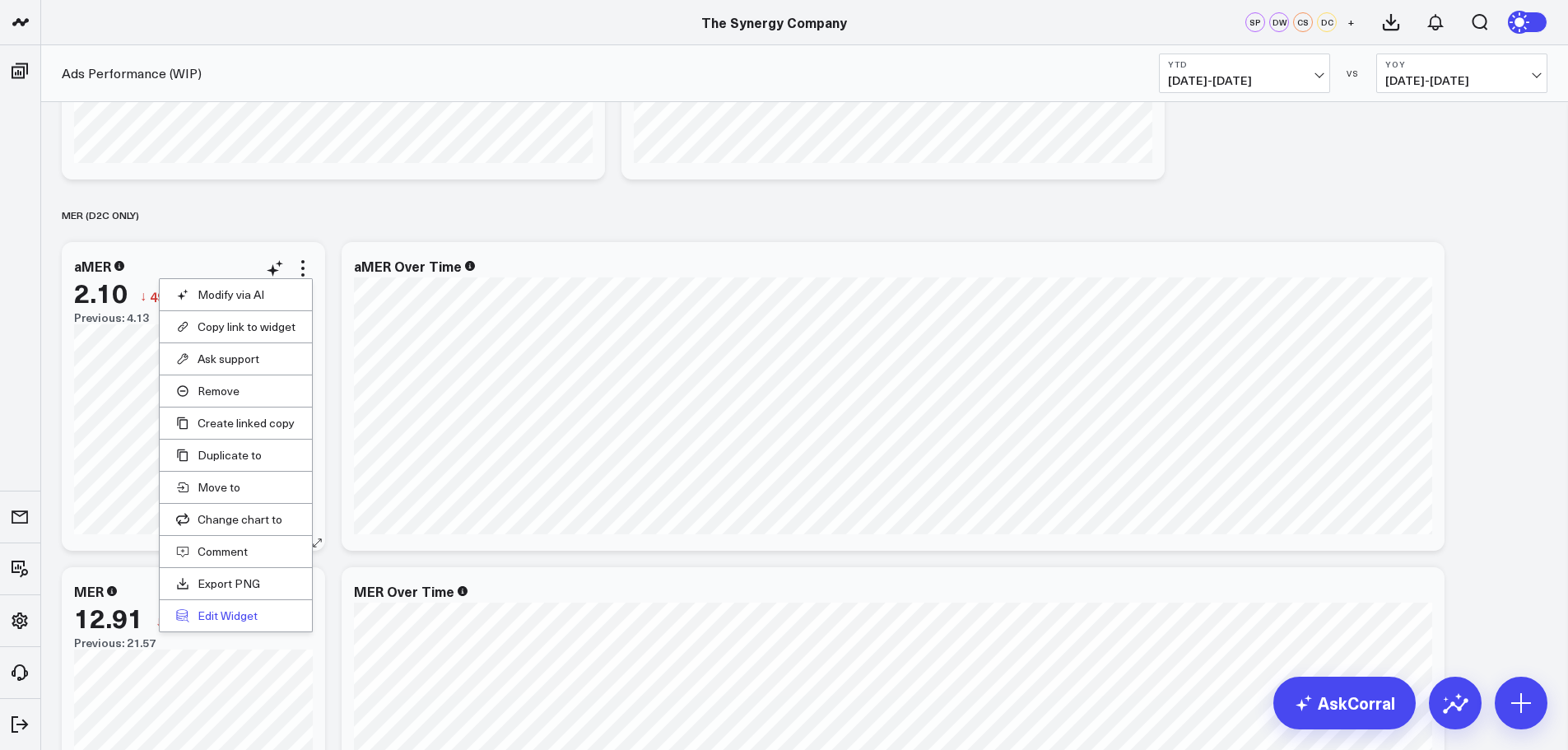
click at [223, 613] on button "Edit Widget" at bounding box center [235, 615] width 119 height 15
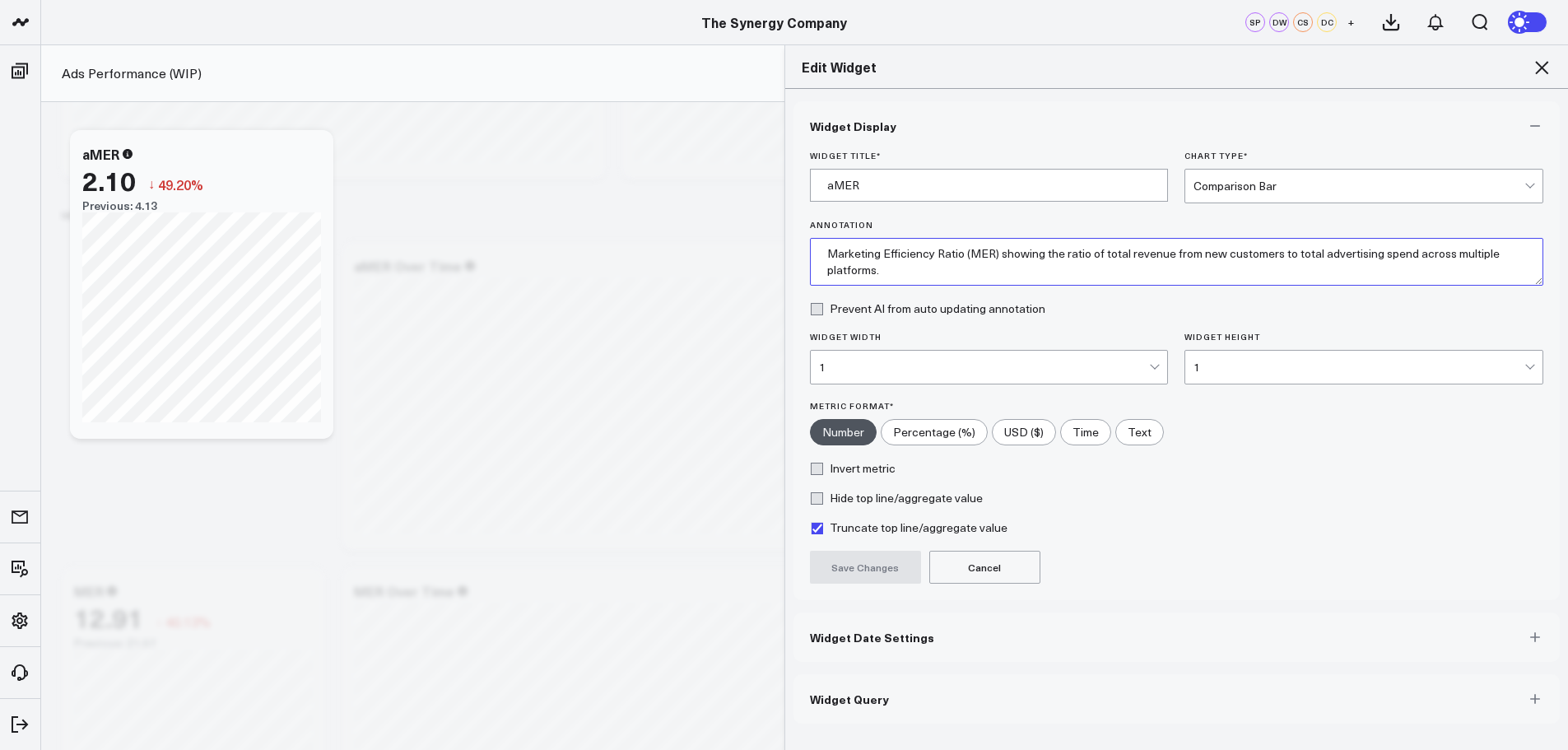
click at [824, 255] on textarea "Marketing Efficiency Ratio (MER) showing the ratio of total revenue from new cu…" at bounding box center [1176, 262] width 734 height 48
click at [1026, 254] on textarea "Acquisition Marketing Efficiency Ratio (MER) showing the ratio of total revenue…" at bounding box center [1176, 262] width 734 height 48
type textarea "Acquisition Marketing Efficiency Ratio (aMER) showing the ratio of total revenu…"
click at [865, 569] on button "Save Changes" at bounding box center [865, 567] width 111 height 33
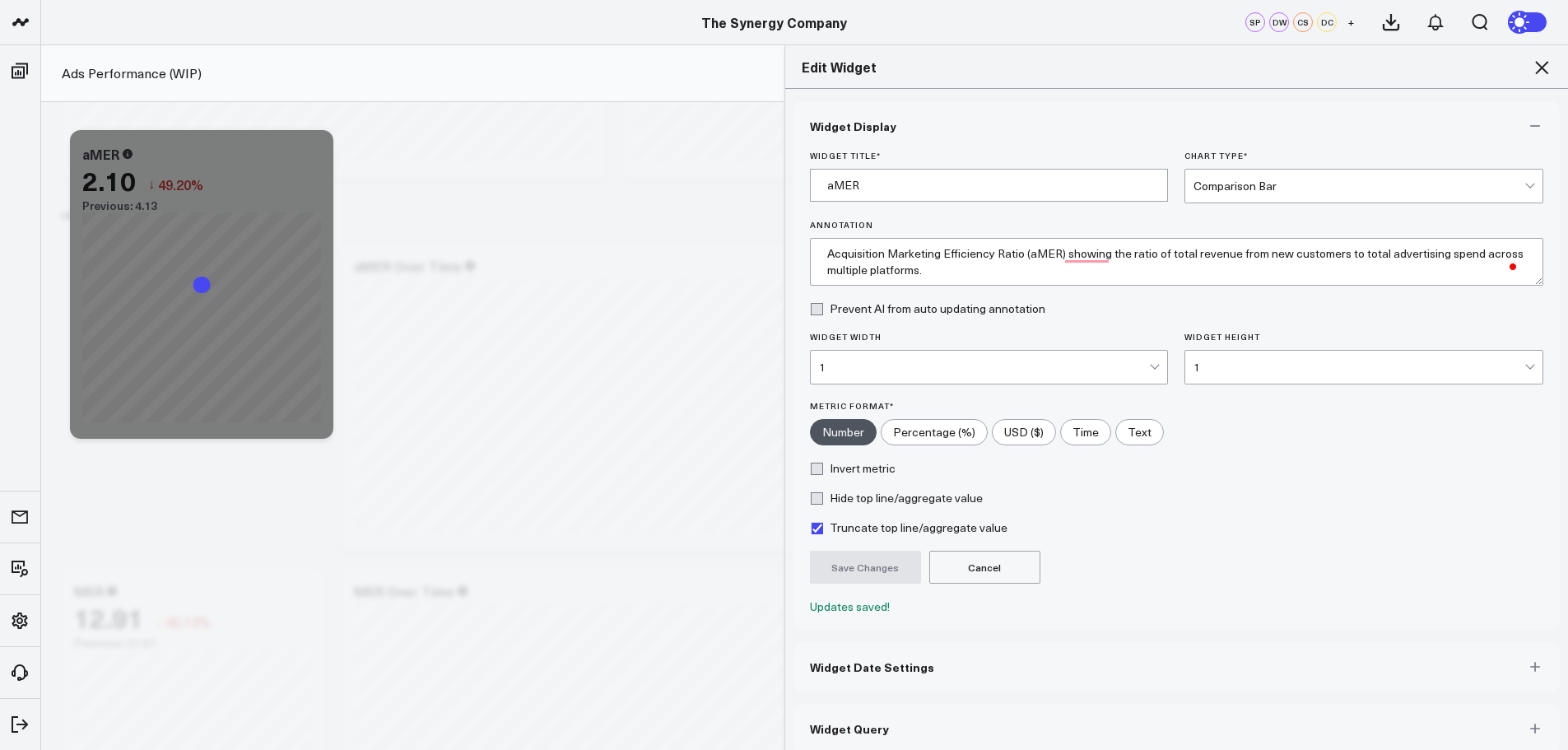
click at [1541, 66] on icon at bounding box center [1541, 67] width 13 height 13
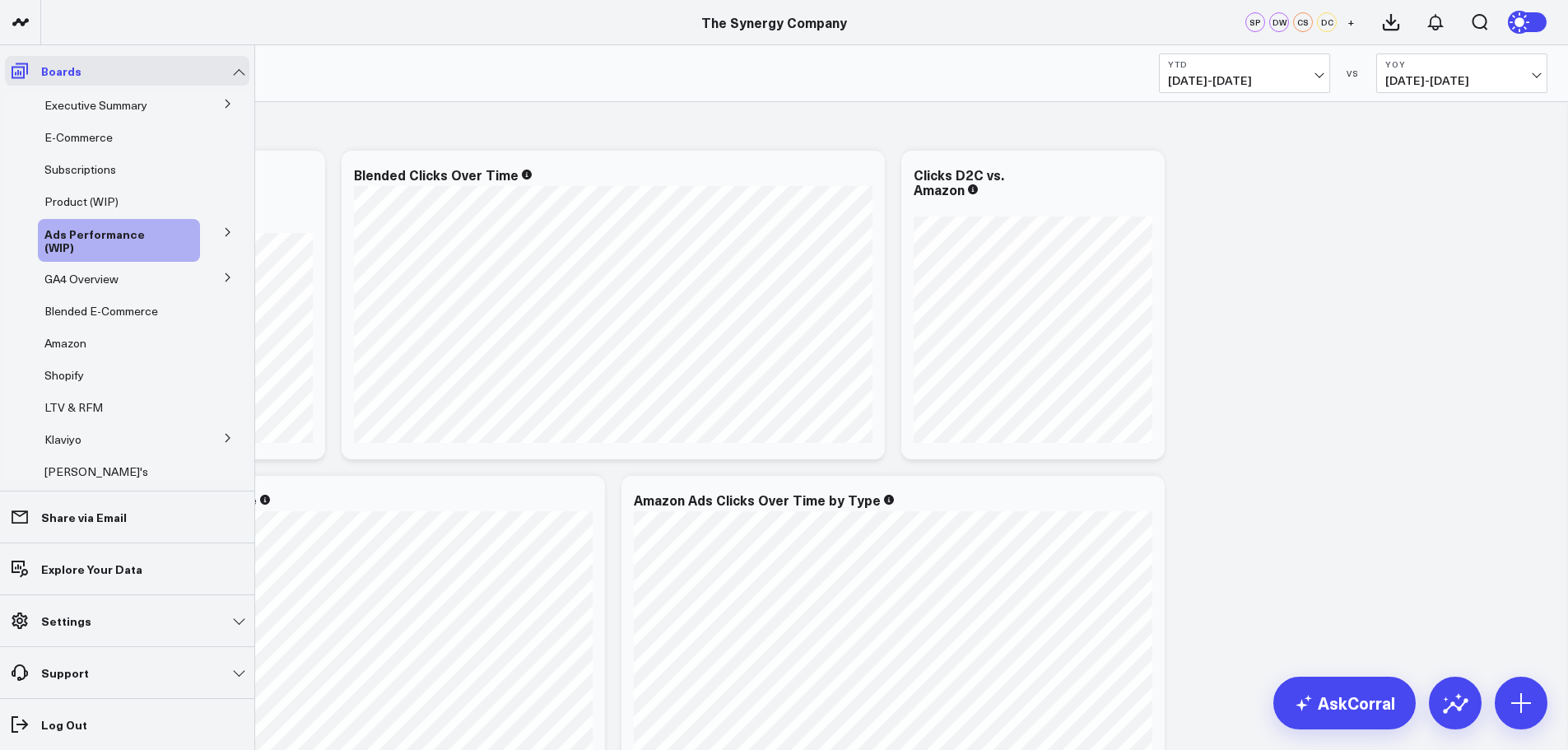
scroll to position [3850, 0]
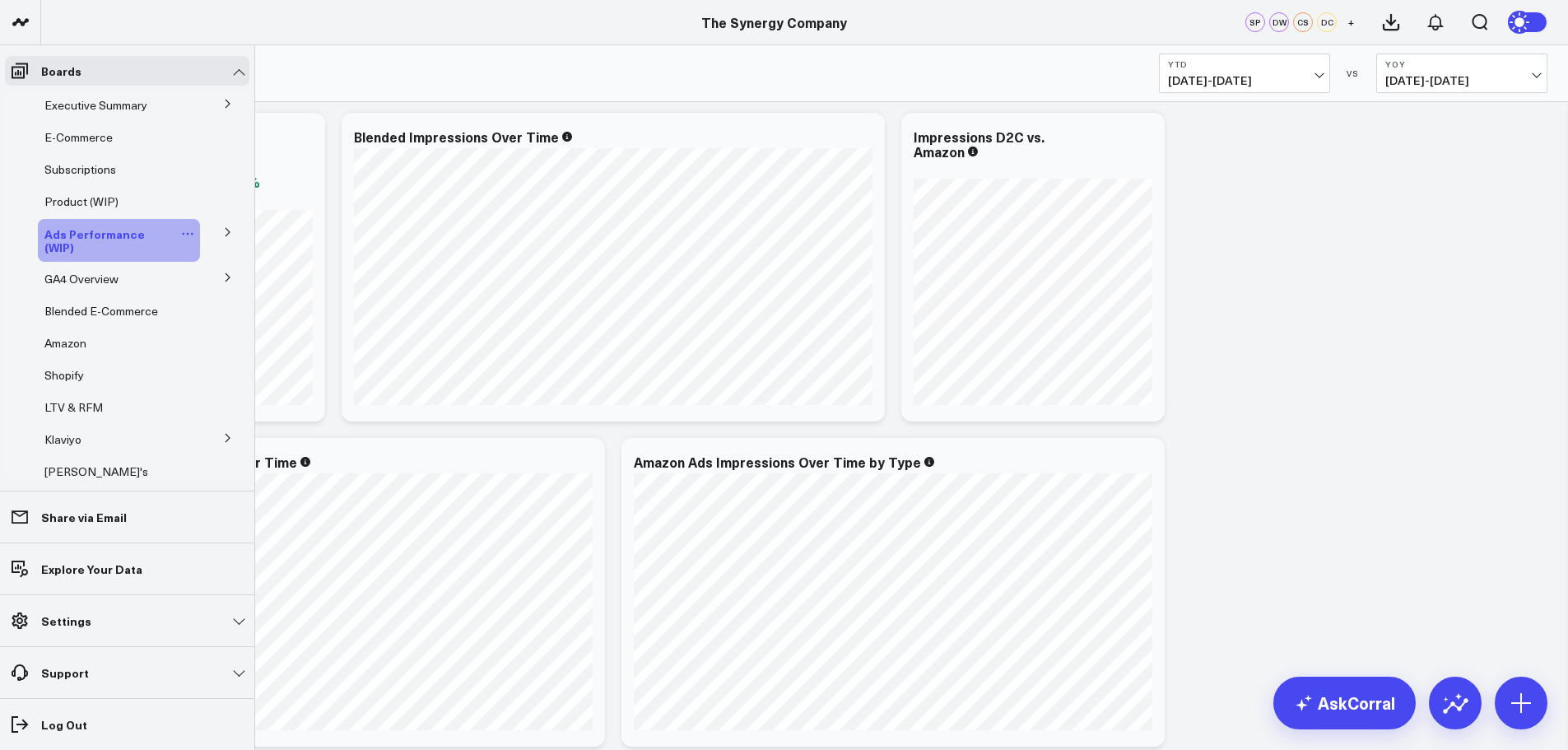
click at [181, 230] on icon at bounding box center [187, 234] width 13 height 13
click at [227, 248] on button "Edit Name" at bounding box center [255, 255] width 134 height 31
click at [211, 230] on icon at bounding box center [218, 232] width 15 height 15
click at [223, 228] on icon at bounding box center [227, 232] width 10 height 10
click at [223, 349] on icon at bounding box center [227, 353] width 10 height 10
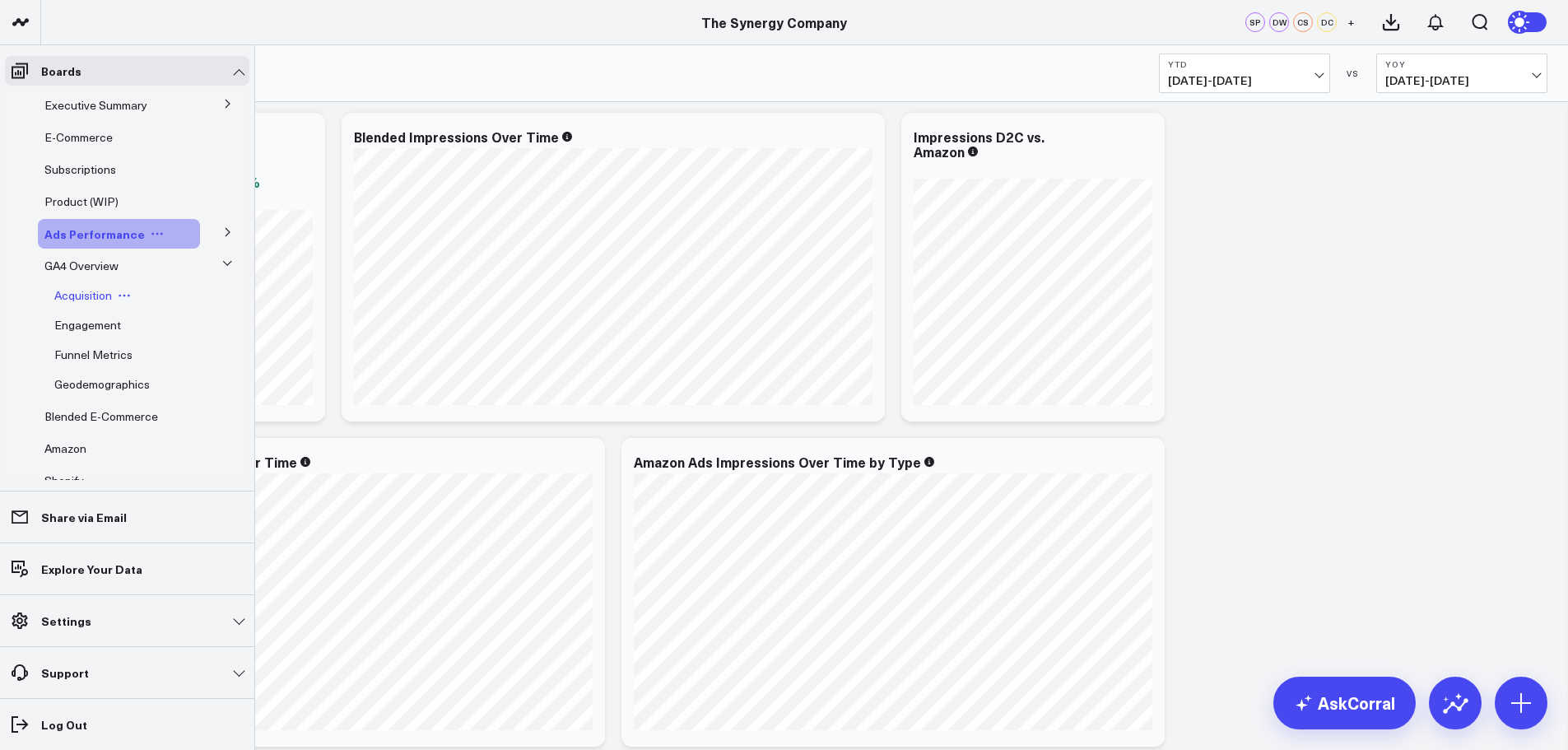
click at [82, 292] on span "Acquisition" at bounding box center [83, 295] width 57 height 15
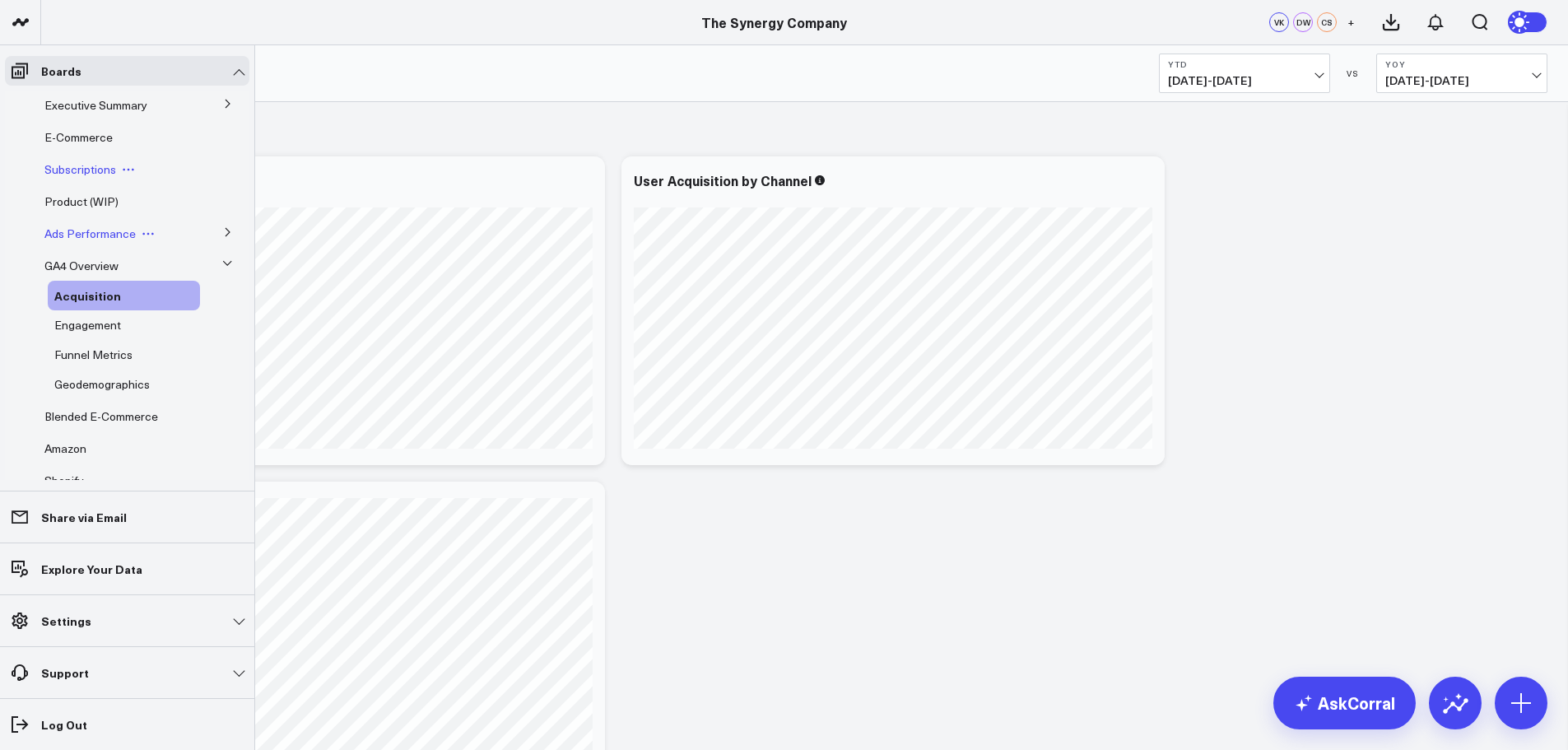
click at [56, 165] on span "Subscriptions" at bounding box center [80, 168] width 72 height 15
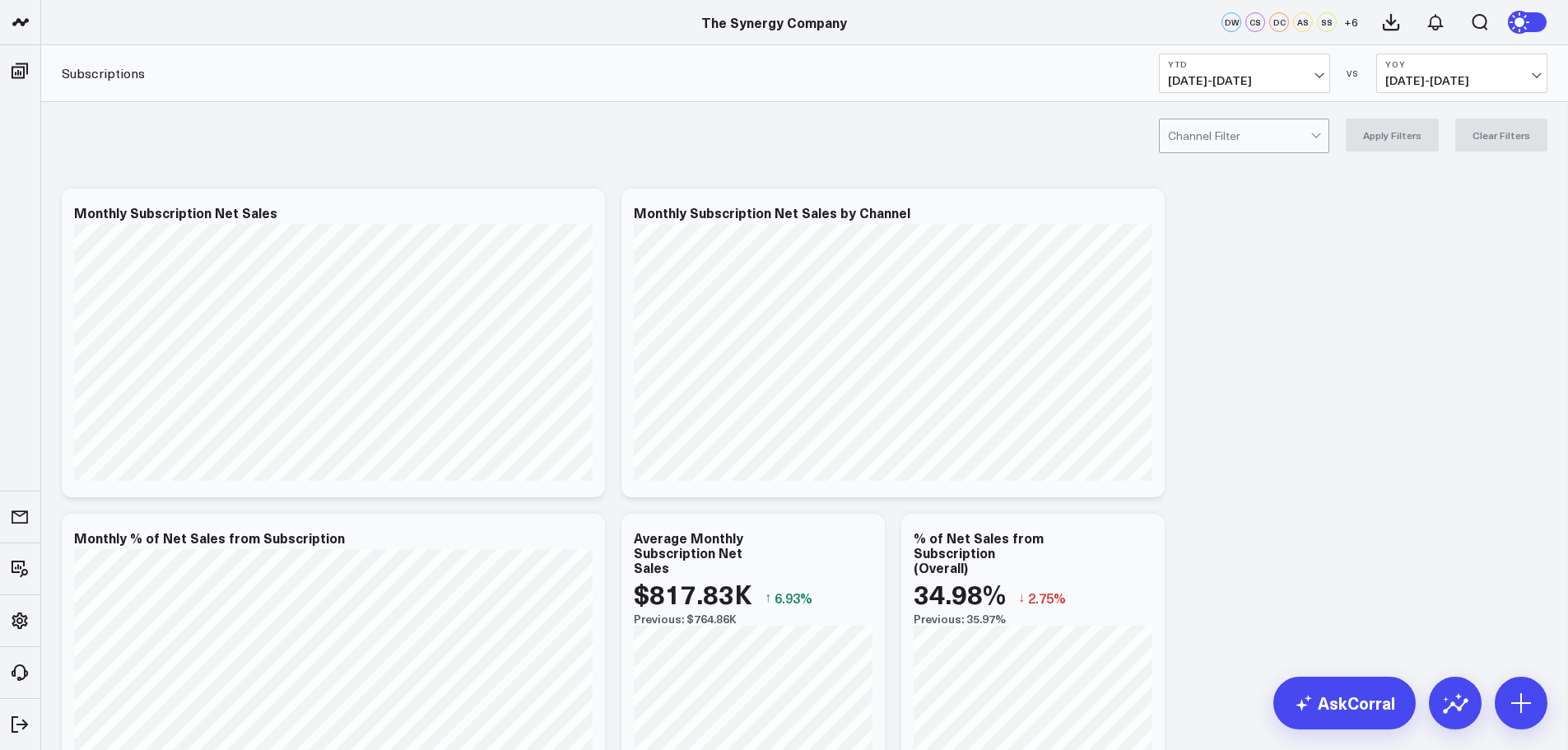
click at [1332, 418] on div "Modify via AI Copy link to widget Ask support Remove Create linked copy Executi…" at bounding box center [804, 667] width 1502 height 975
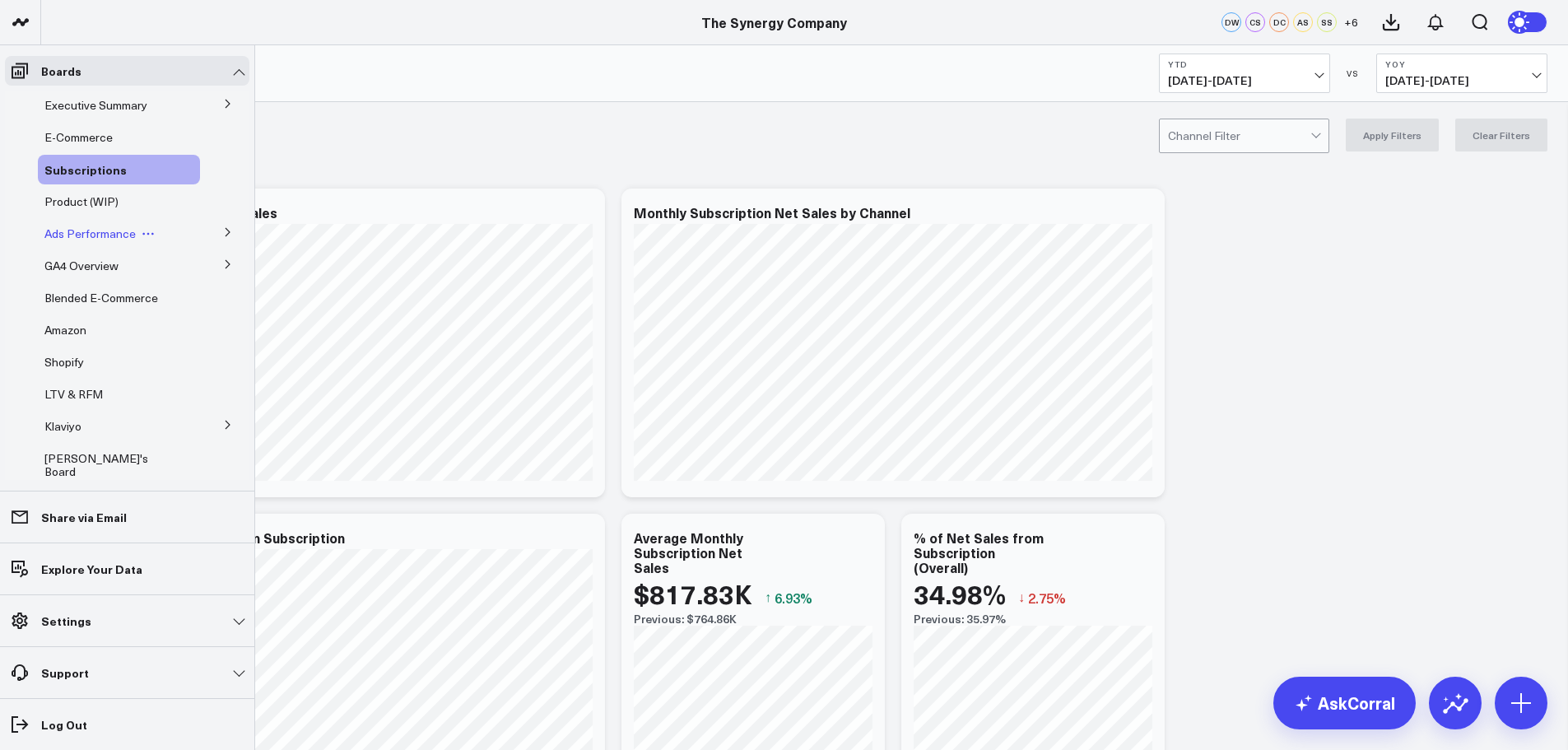
click at [223, 263] on icon at bounding box center [227, 264] width 10 height 10
click at [86, 270] on span "GA4 Overview" at bounding box center [81, 265] width 74 height 15
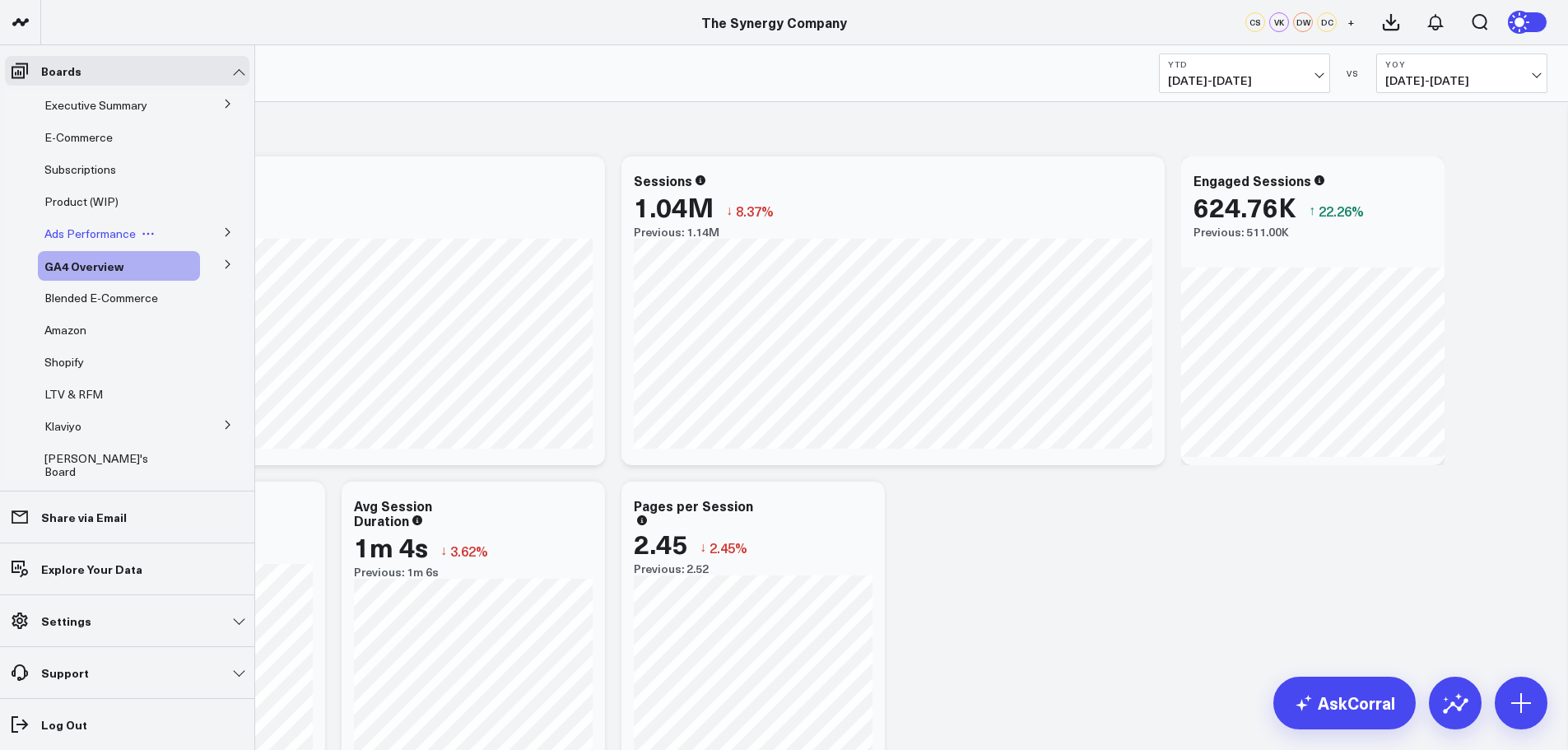
click at [223, 260] on icon at bounding box center [227, 264] width 10 height 10
click at [79, 297] on span "Acquisition" at bounding box center [83, 295] width 57 height 15
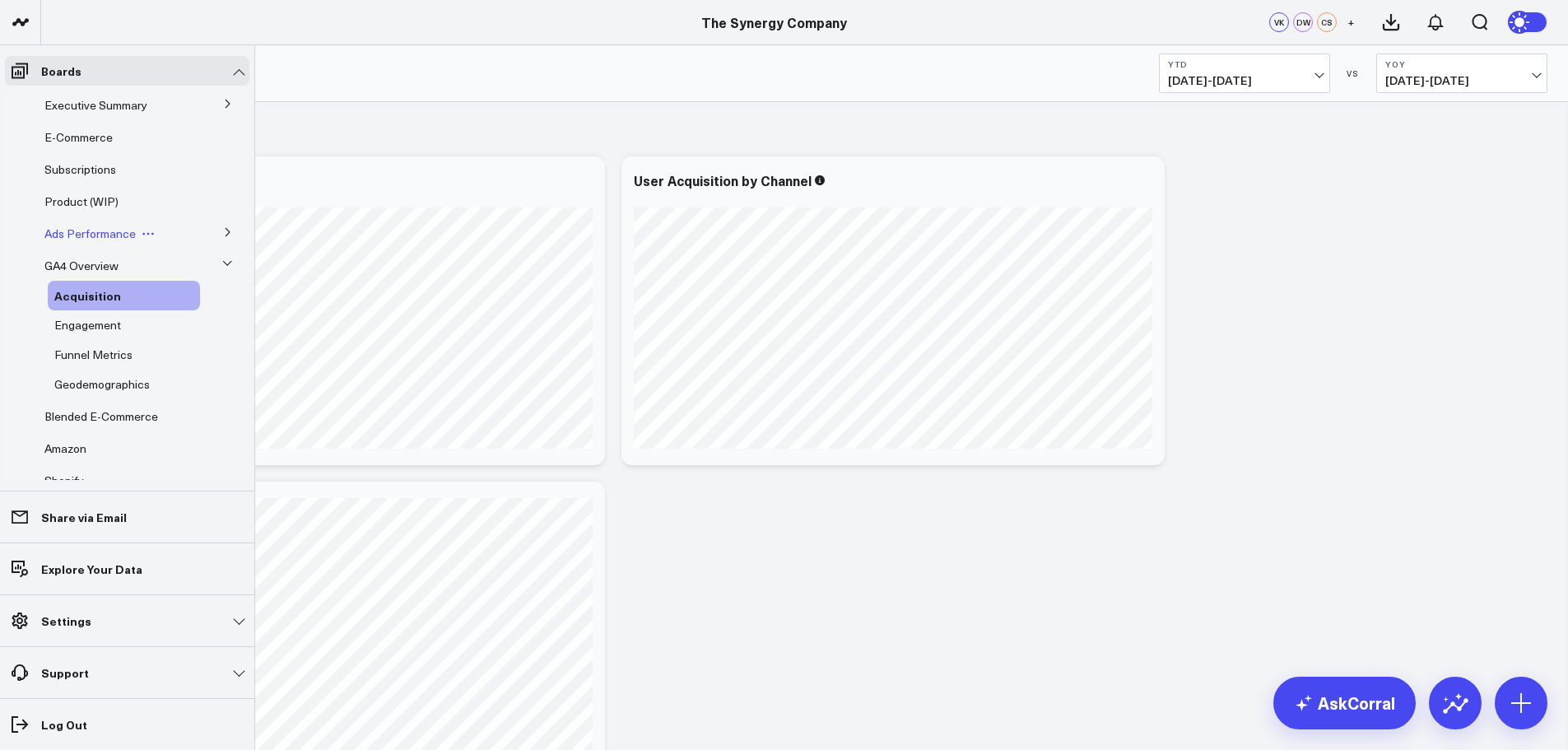
click at [82, 317] on span "Engagement" at bounding box center [87, 325] width 66 height 15
